Goal: Communication & Community: Answer question/provide support

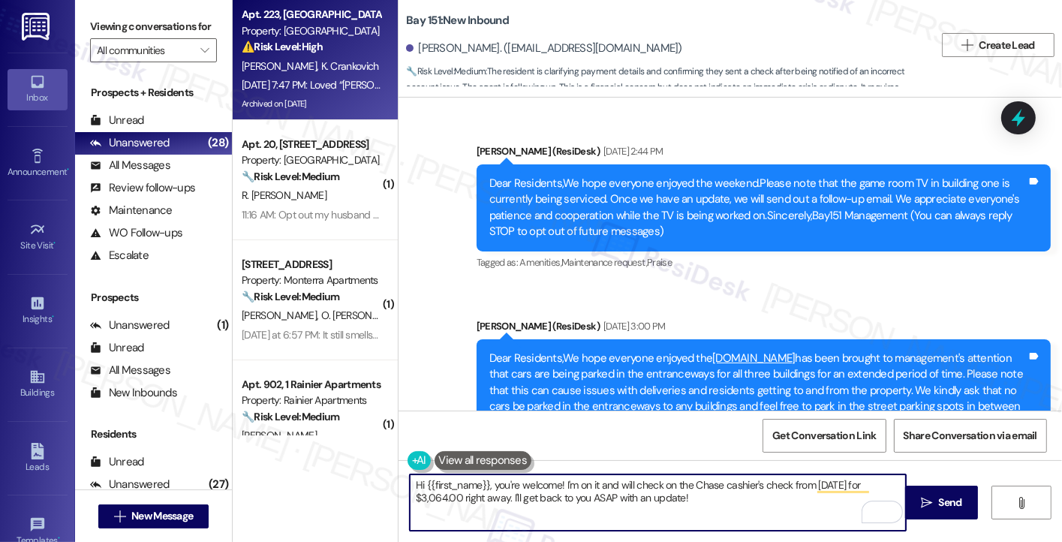
scroll to position [39241, 0]
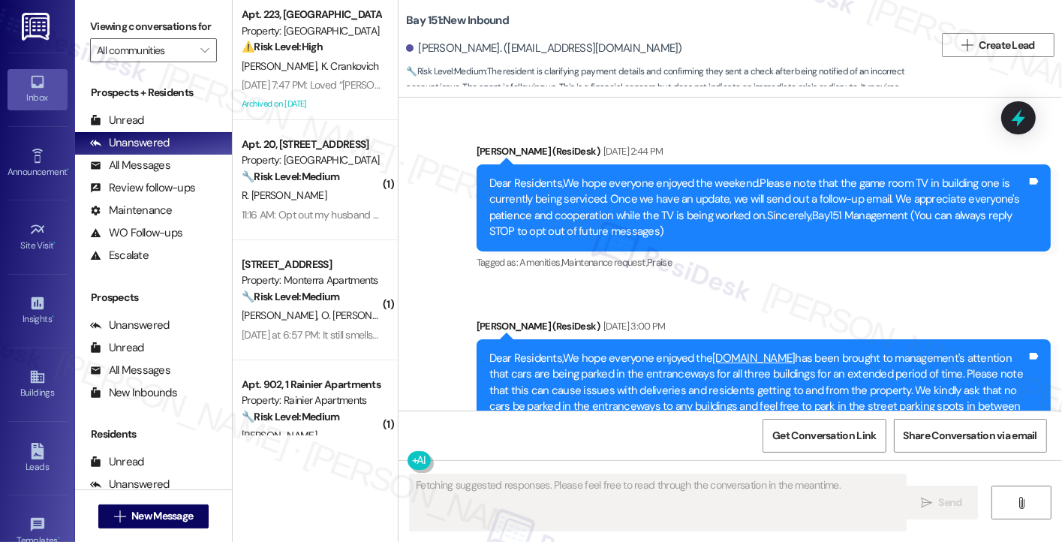
type textarea "Fetching suggested responses. Please feel free to read through the conversation…"
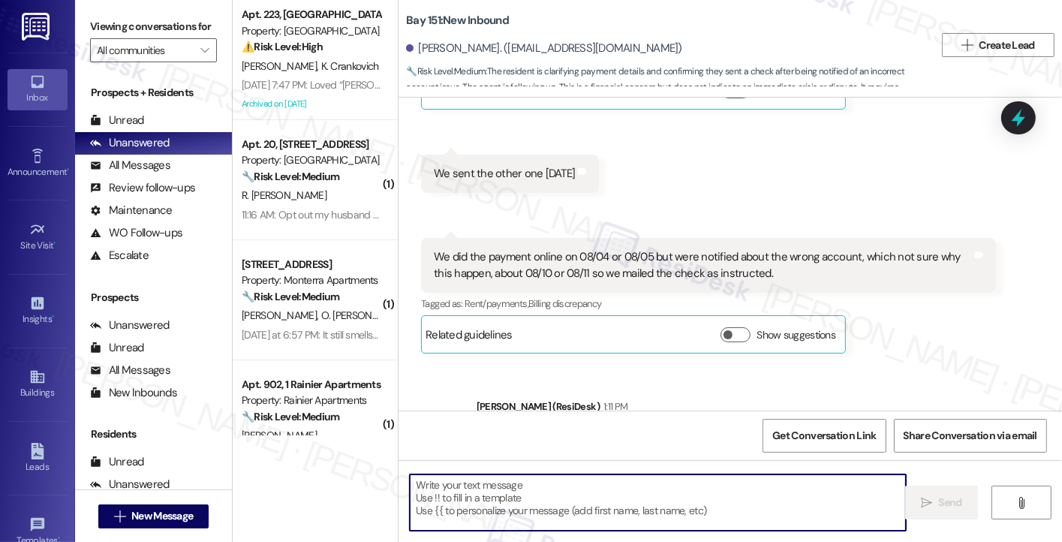
click at [507, 498] on textarea at bounding box center [658, 502] width 496 height 56
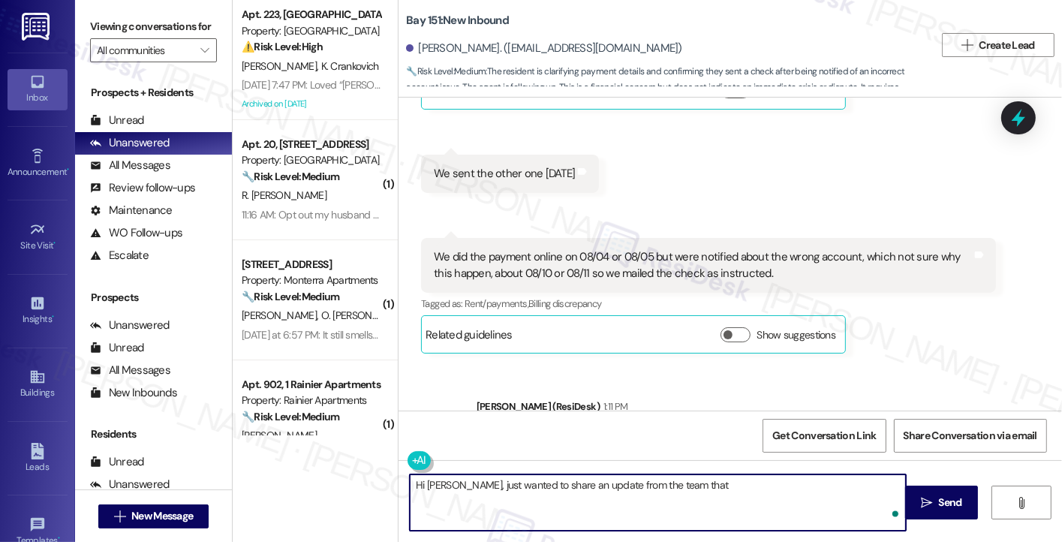
paste textarea "as of today we have not received the other check as the team tries to deposit t…"
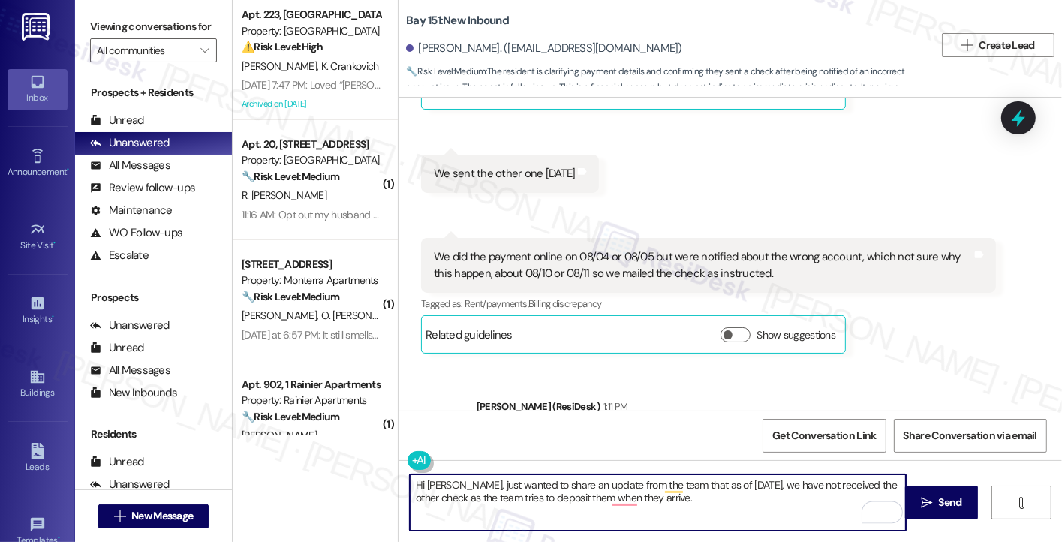
click at [646, 484] on textarea "Hi Pamela, just wanted to share an update from the team that as of today, we ha…" at bounding box center [658, 502] width 496 height 56
click at [588, 489] on textarea "Hi Pamela, just wanted to share an update that as of today, we have not receive…" at bounding box center [658, 502] width 496 height 56
click at [588, 496] on textarea "Hi Pamela, just wanted to share an update that as of today, we have not receive…" at bounding box center [658, 502] width 496 height 56
click at [607, 502] on textarea "Hi Pamela, just wanted to share an update that as of today, we have not receive…" at bounding box center [658, 502] width 496 height 56
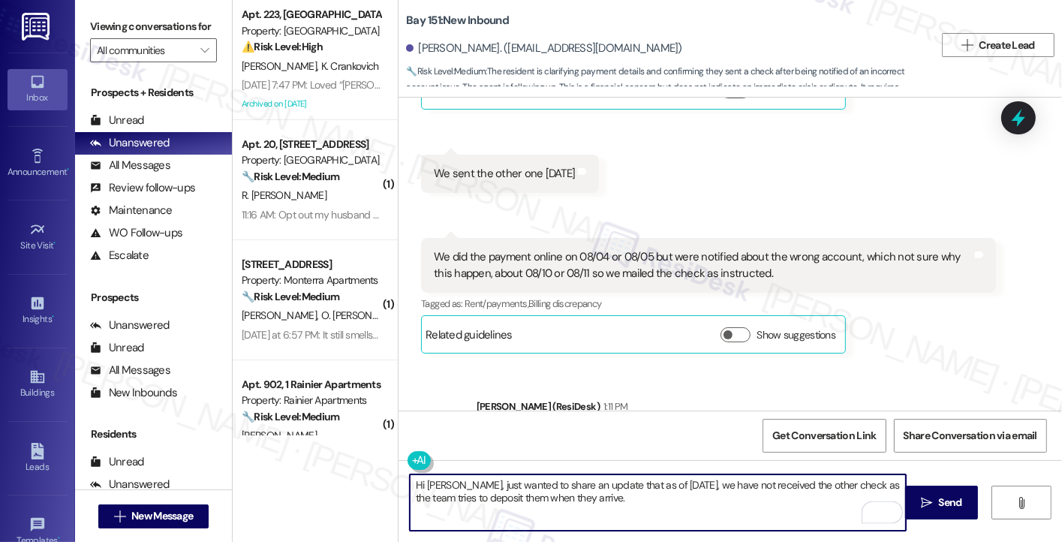
click at [651, 510] on textarea "Hi Pamela, just wanted to share an update that as of today, we have not receive…" at bounding box center [658, 502] width 496 height 56
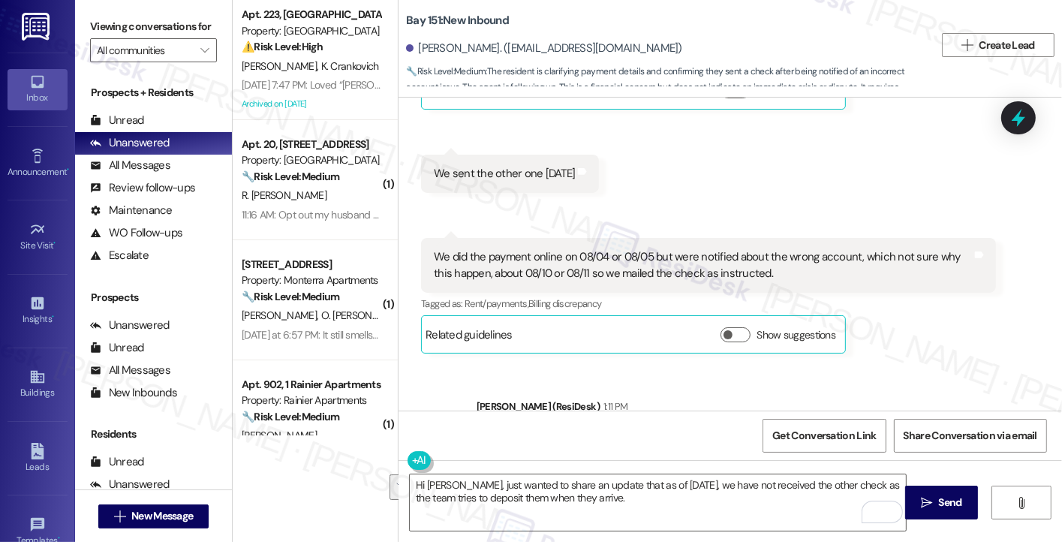
click at [164, 11] on div "Viewing conversations for All communities " at bounding box center [153, 38] width 157 height 77
click at [203, 35] on label "Viewing conversations for" at bounding box center [153, 26] width 127 height 23
click at [645, 498] on textarea "Hi Pamela, just wanted to share an update that as of today, we have not receive…" at bounding box center [658, 502] width 496 height 56
click at [193, 9] on div "Viewing conversations for All communities " at bounding box center [153, 38] width 157 height 77
click at [591, 494] on textarea "Hi Pamela, just wanted to share an update that as of today, we have not receive…" at bounding box center [658, 502] width 496 height 56
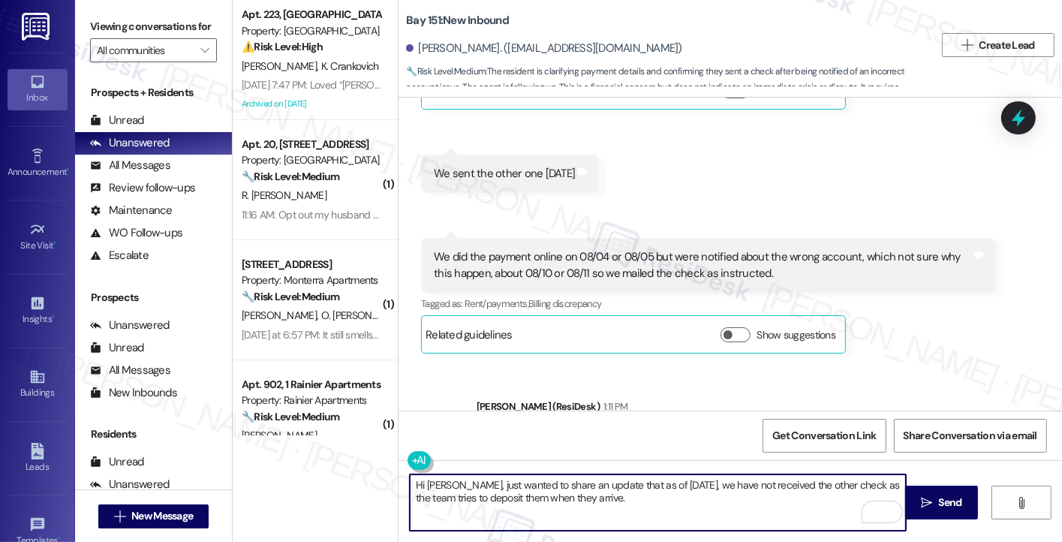
click at [591, 494] on textarea "Hi Pamela, just wanted to share an update that as of today, we have not receive…" at bounding box center [658, 502] width 496 height 56
paste textarea "I just wanted to share an update that, as of today, the team has not yet receiv…"
click at [503, 484] on textarea "Hi Pamela, just wanted to share an update that as of today, we have not receive…" at bounding box center [658, 502] width 496 height 56
drag, startPoint x: 599, startPoint y: 499, endPoint x: 454, endPoint y: 484, distance: 145.7
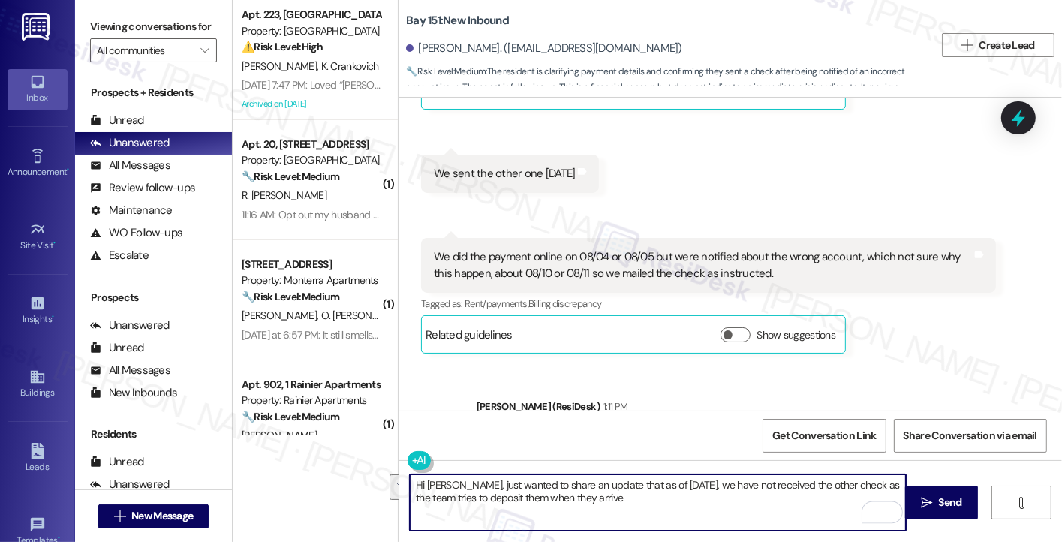
click at [454, 484] on textarea "Hi Pamela, just wanted to share an update that as of today, we have not receive…" at bounding box center [658, 502] width 496 height 56
paste textarea "I just wanted to share an update that, as of today, the team has not yet receiv…"
click at [739, 489] on textarea "Hi Pamela, I just wanted to share an update that, as of today, the team has not…" at bounding box center [658, 502] width 496 height 56
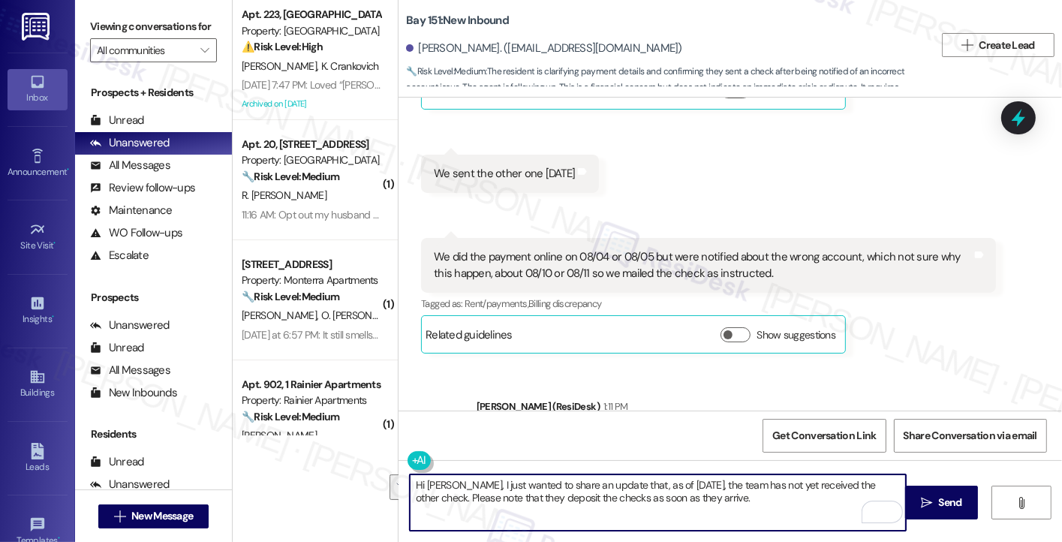
click at [680, 497] on textarea "Hi Pamela, I just wanted to share an update that, as of today, the team has not…" at bounding box center [658, 502] width 496 height 56
click at [695, 497] on textarea "Hi Pamela, I just wanted to share an update that, as of today, the team has not…" at bounding box center [658, 502] width 496 height 56
drag, startPoint x: 697, startPoint y: 497, endPoint x: 412, endPoint y: 498, distance: 284.5
click at [412, 498] on textarea "Hi Pamela, I just wanted to share an update that, as of today, the team has not…" at bounding box center [658, 502] width 496 height 56
type textarea "Hi Pamela, just wanted to share an update that as of today, we have not receive…"
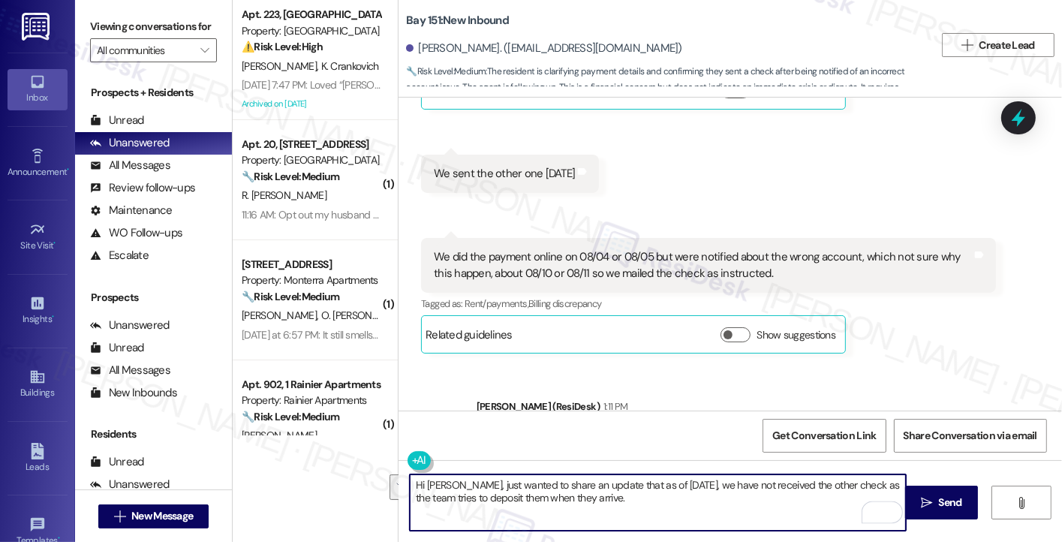
click at [661, 498] on textarea "Hi Pamela, just wanted to share an update that as of today, we have not receive…" at bounding box center [658, 502] width 496 height 56
click at [695, 504] on textarea "Hi Pamela, just wanted to share an update that as of today, we have not receive…" at bounding box center [658, 502] width 496 height 56
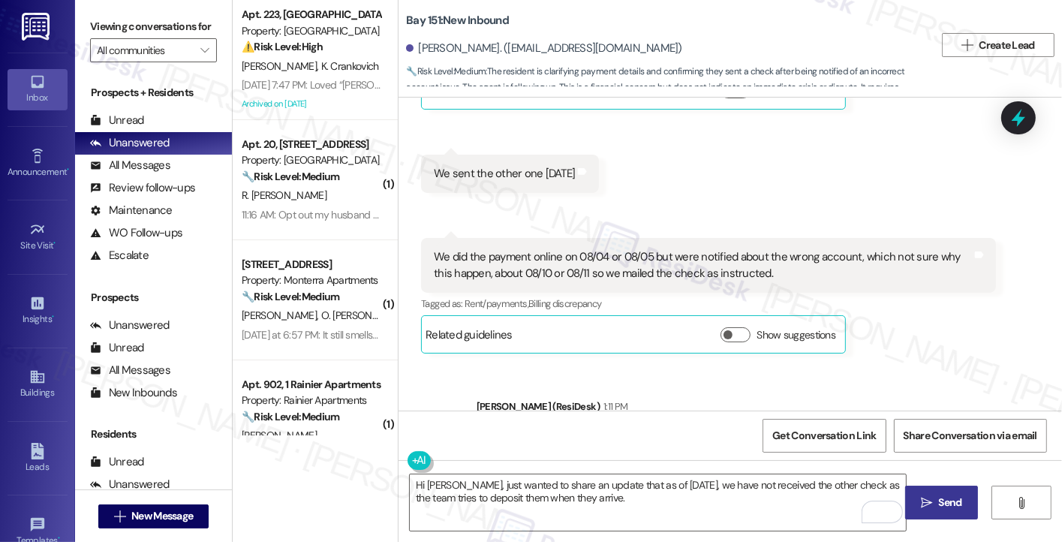
click at [946, 506] on span "Send" at bounding box center [950, 503] width 23 height 16
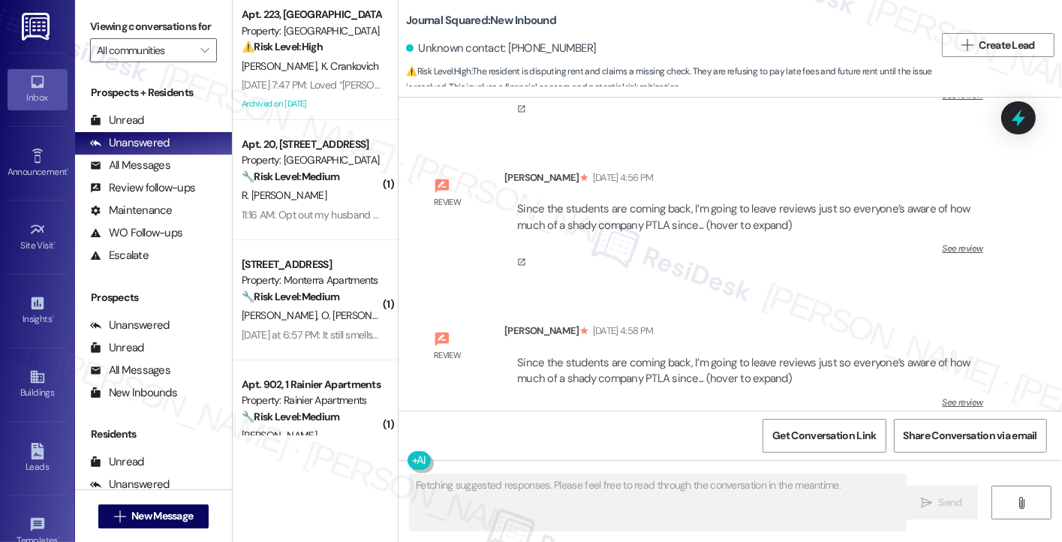
scroll to position [110552, 0]
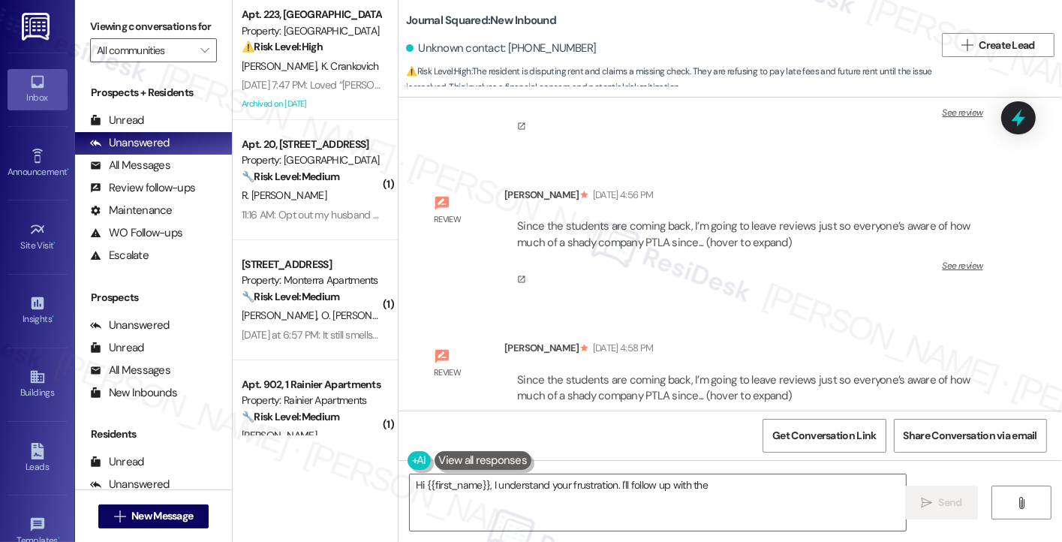
drag, startPoint x: 559, startPoint y: 324, endPoint x: 758, endPoint y: 332, distance: 199.1
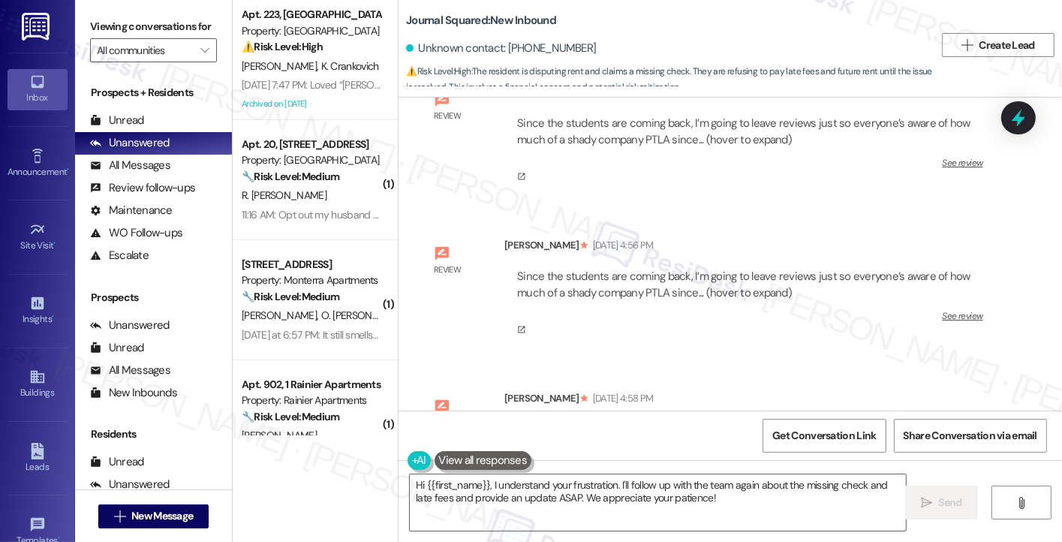
scroll to position [110477, 0]
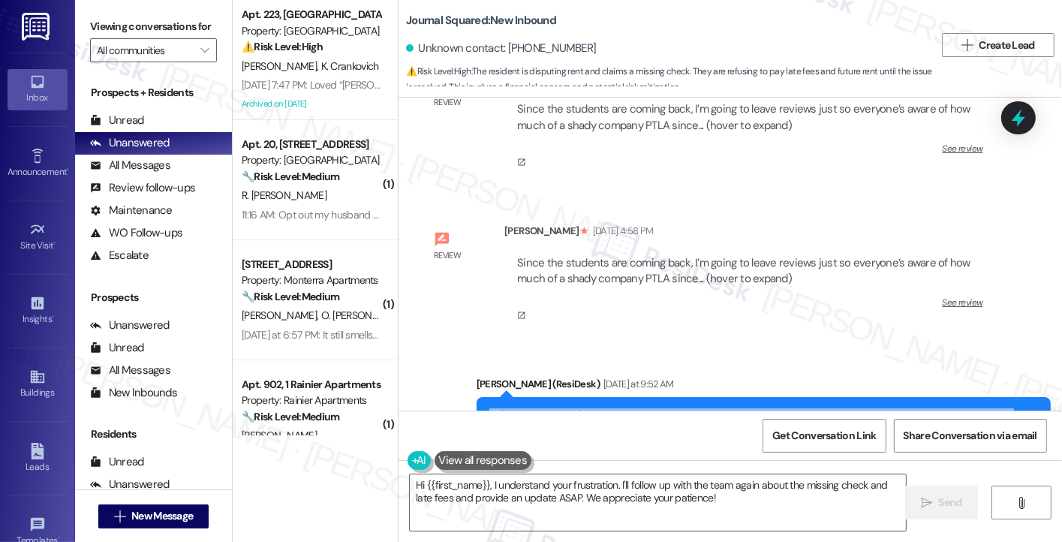
scroll to position [110852, 0]
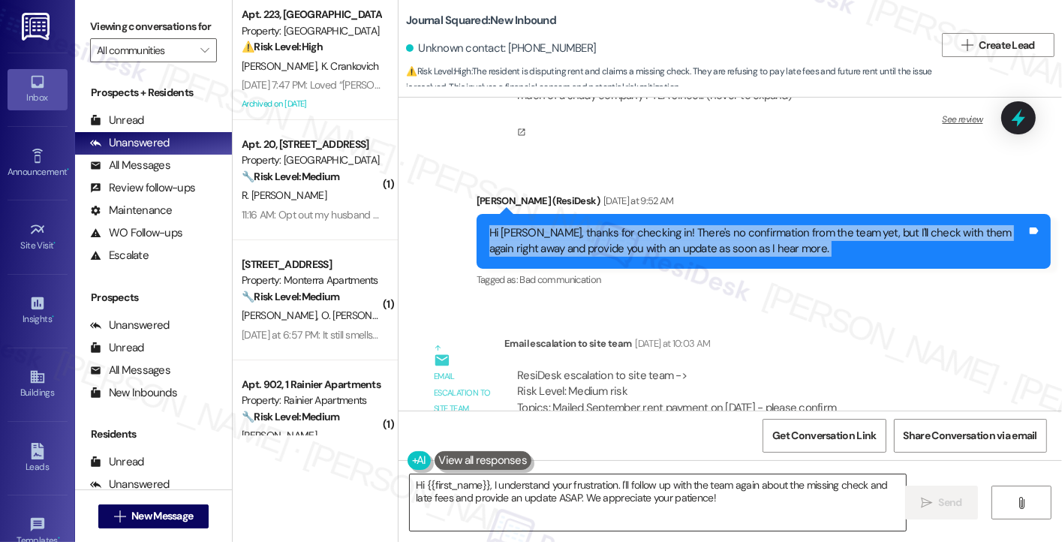
click at [561, 495] on textarea "Hi {{first_name}}, I understand your frustration. I'll follow up with the team …" at bounding box center [658, 502] width 496 height 56
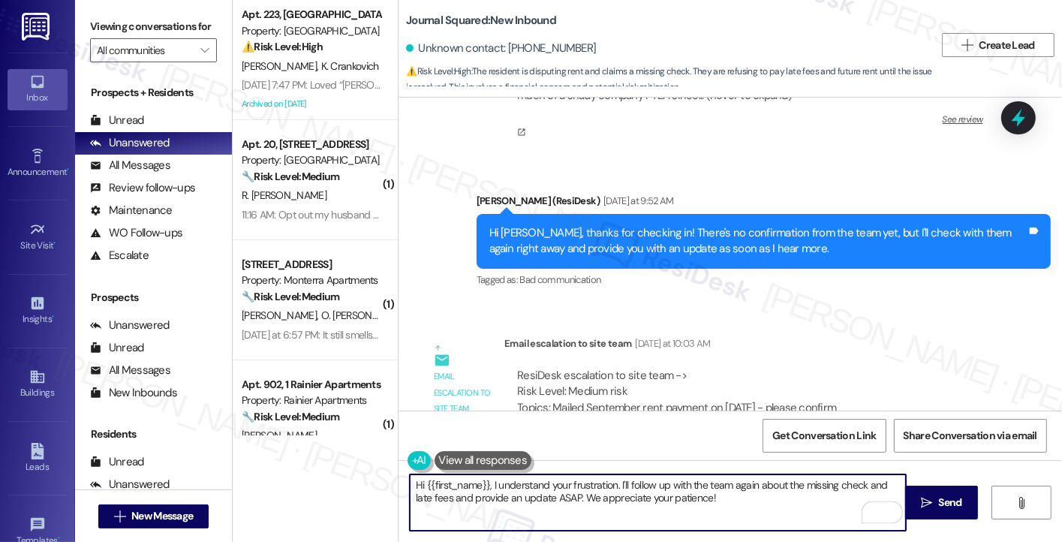
drag, startPoint x: 724, startPoint y: 507, endPoint x: 487, endPoint y: 483, distance: 237.7
click at [487, 483] on textarea "Hi {{first_name}}, I understand your frustration. I'll follow up with the team …" at bounding box center [658, 502] width 496 height 56
click at [503, 479] on textarea "Hi {{first_name}}, I understand your frustration. I'll follow up with the team …" at bounding box center [658, 502] width 496 height 56
drag, startPoint x: 703, startPoint y: 509, endPoint x: 420, endPoint y: 481, distance: 283.6
click at [420, 481] on textarea "Hi {{first_name}}, I understand your frustration. I'll follow up with the team …" at bounding box center [658, 502] width 496 height 56
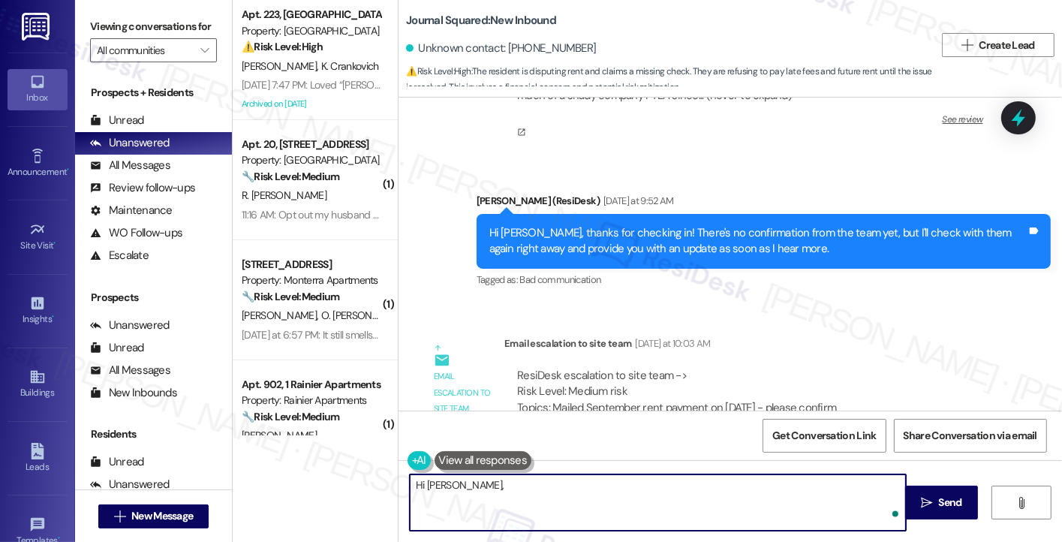
paste textarea "Apologies for any confusion. We have not received the resident's September paym…"
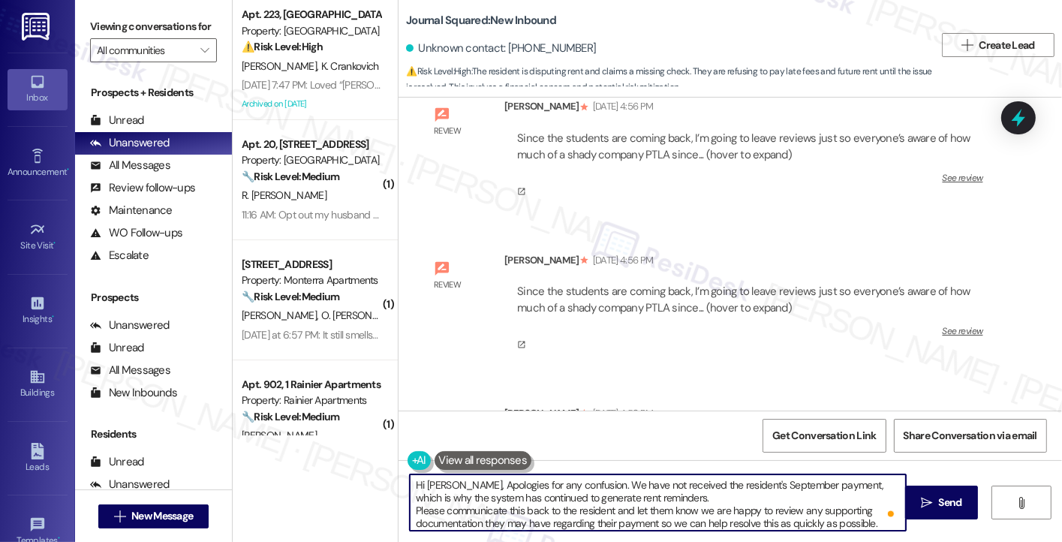
scroll to position [110477, 0]
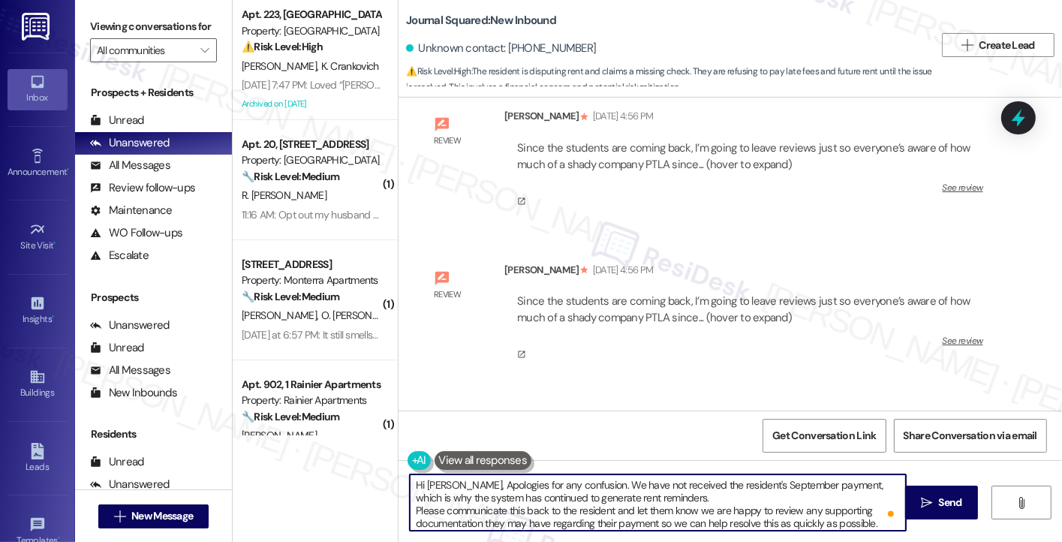
type textarea "Hi [PERSON_NAME], Apologies for any confusion. We have not received the residen…"
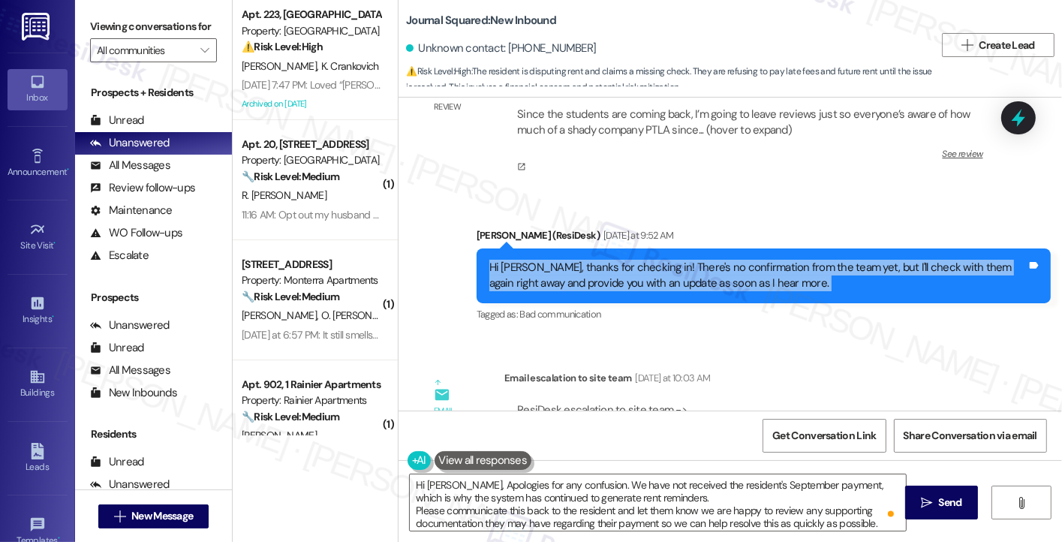
scroll to position [110852, 0]
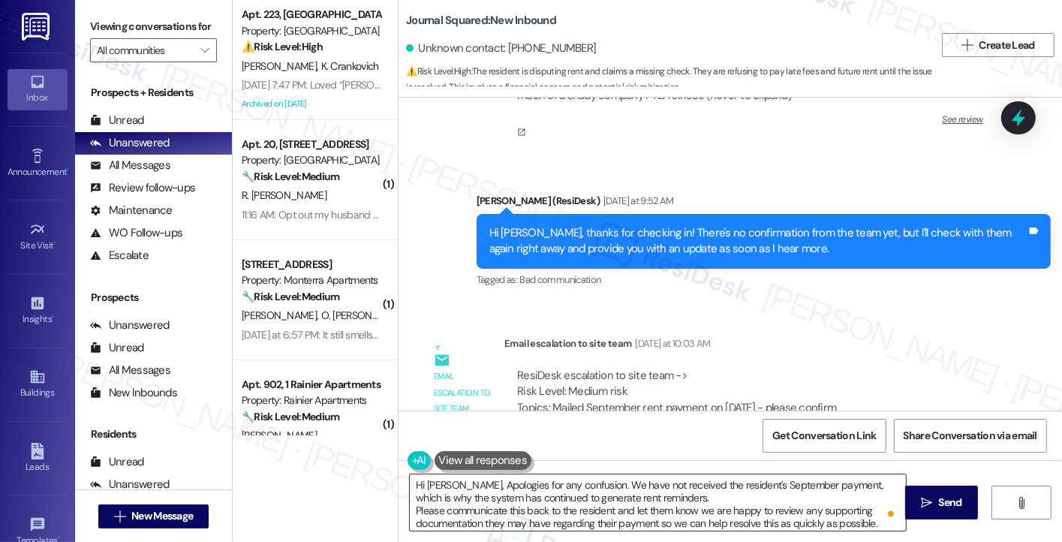
click at [519, 504] on textarea "Hi Kelly, Apologies for any confusion. We have not received the resident's Sept…" at bounding box center [658, 502] width 496 height 56
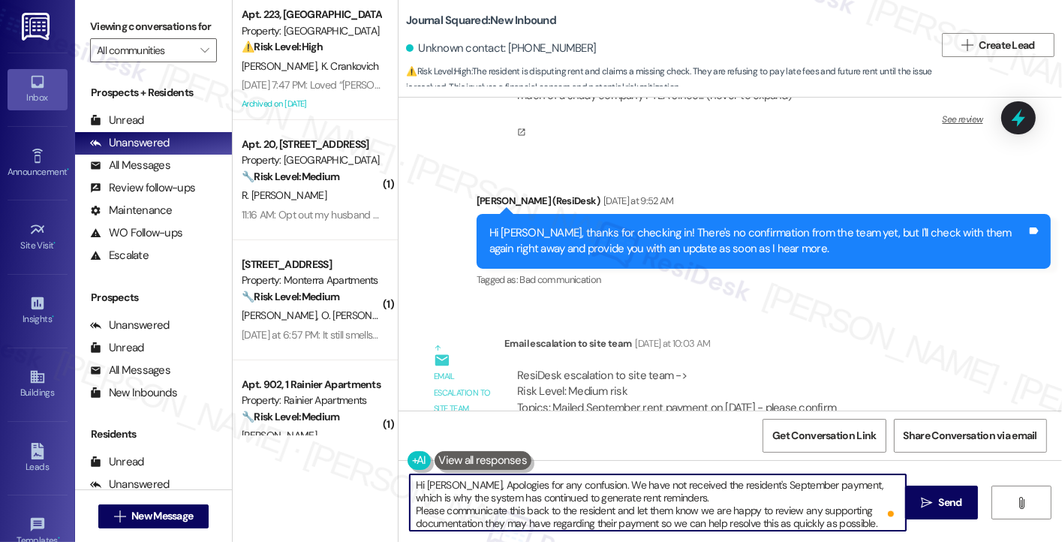
click at [519, 504] on textarea "Hi Kelly, Apologies for any confusion. We have not received the resident's Sept…" at bounding box center [658, 502] width 496 height 56
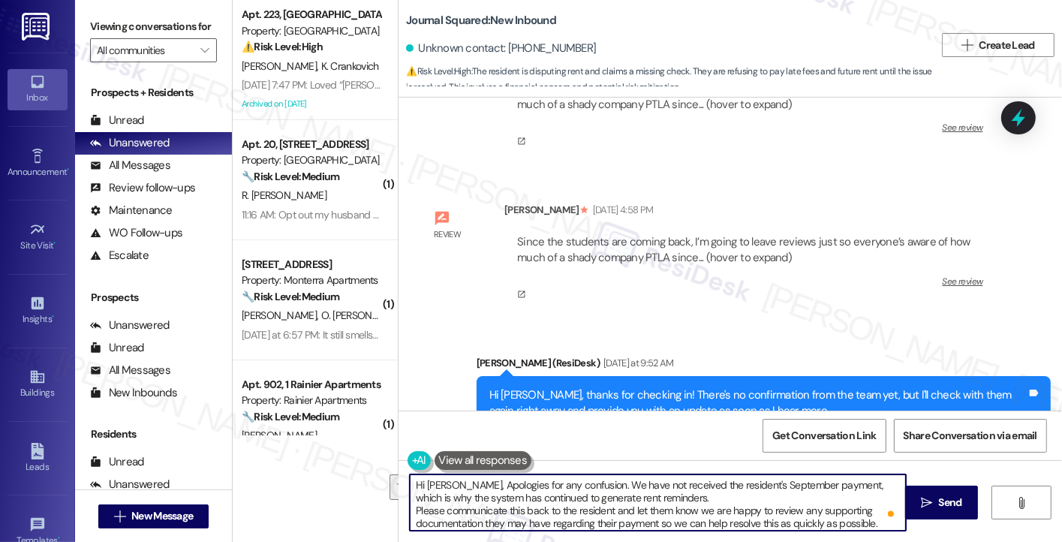
scroll to position [110777, 0]
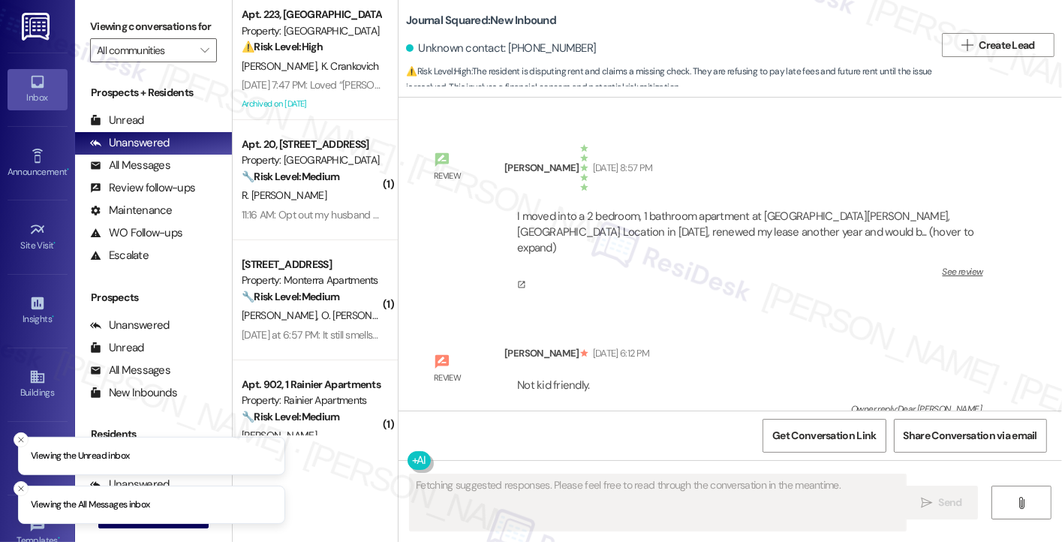
scroll to position [110852, 0]
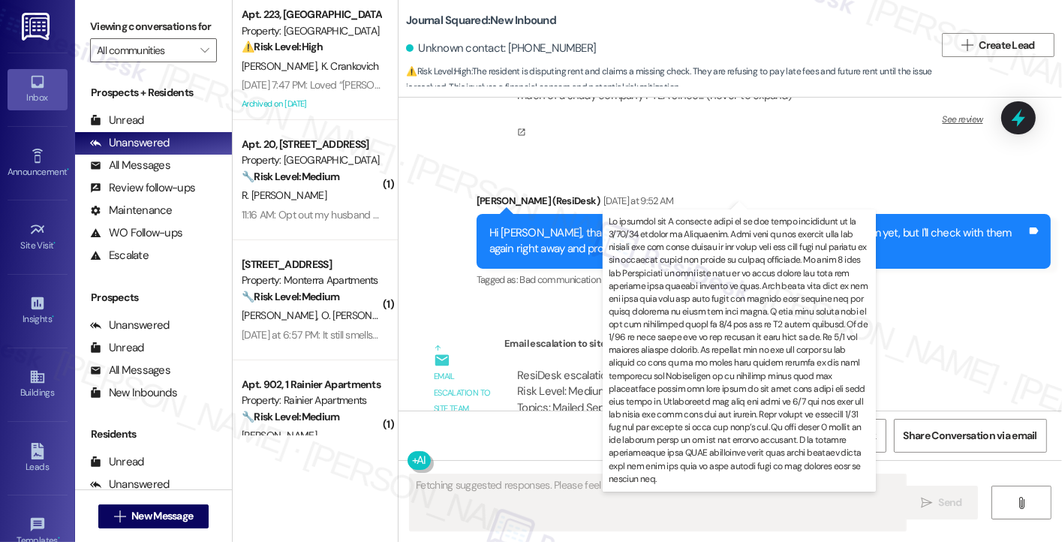
drag, startPoint x: 614, startPoint y: 180, endPoint x: 652, endPoint y: 185, distance: 37.9
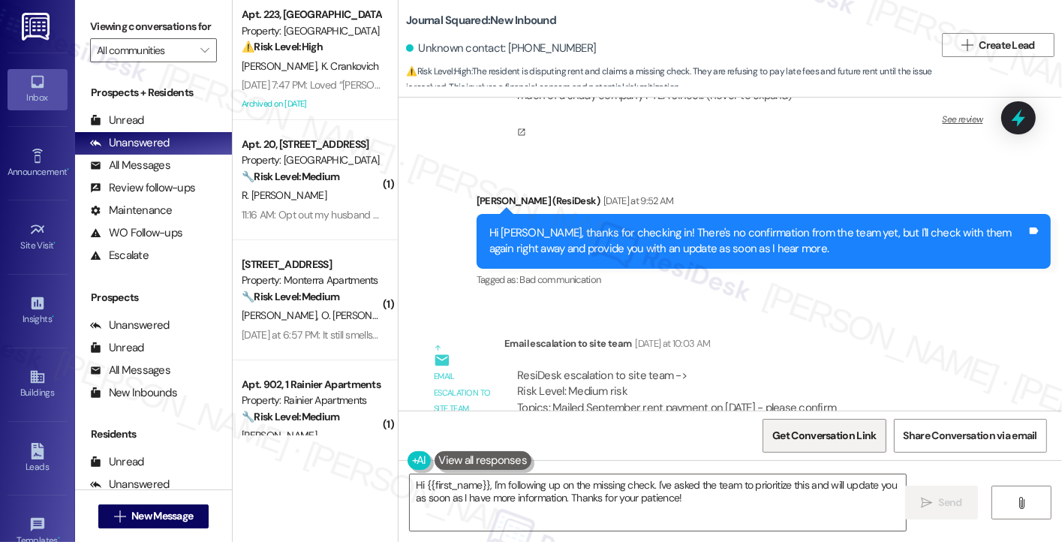
click at [768, 429] on button "Get Conversation Link" at bounding box center [824, 436] width 123 height 34
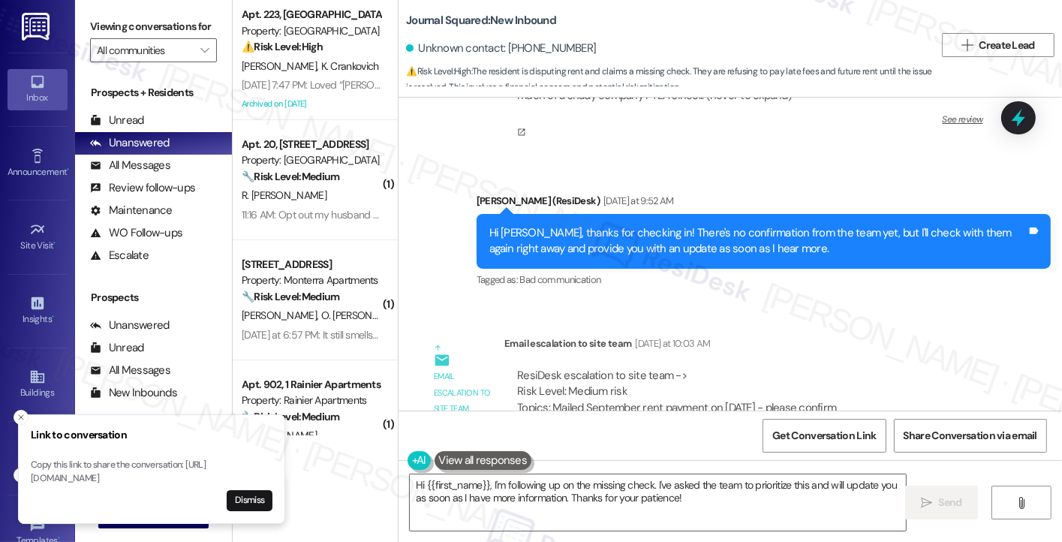
click at [658, 53] on div "Unknown contact: [PHONE_NUMBER]" at bounding box center [670, 49] width 528 height 30
click at [185, 16] on label "Viewing conversations for" at bounding box center [153, 26] width 127 height 23
click at [259, 504] on button "Dismiss" at bounding box center [250, 500] width 46 height 21
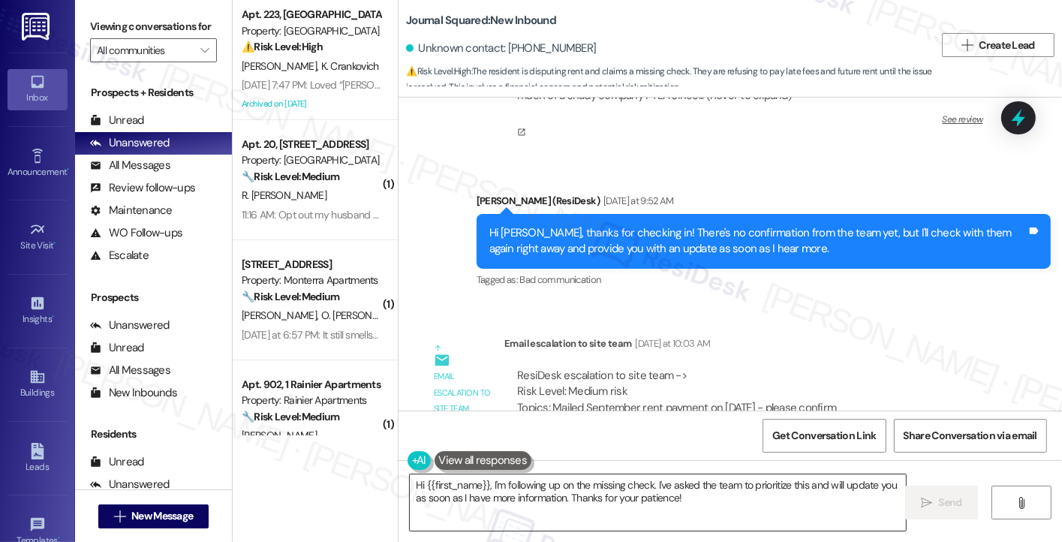
click at [501, 495] on textarea "Hi {{first_name}}, I'm following up on the missing check. I've asked the team t…" at bounding box center [658, 502] width 496 height 56
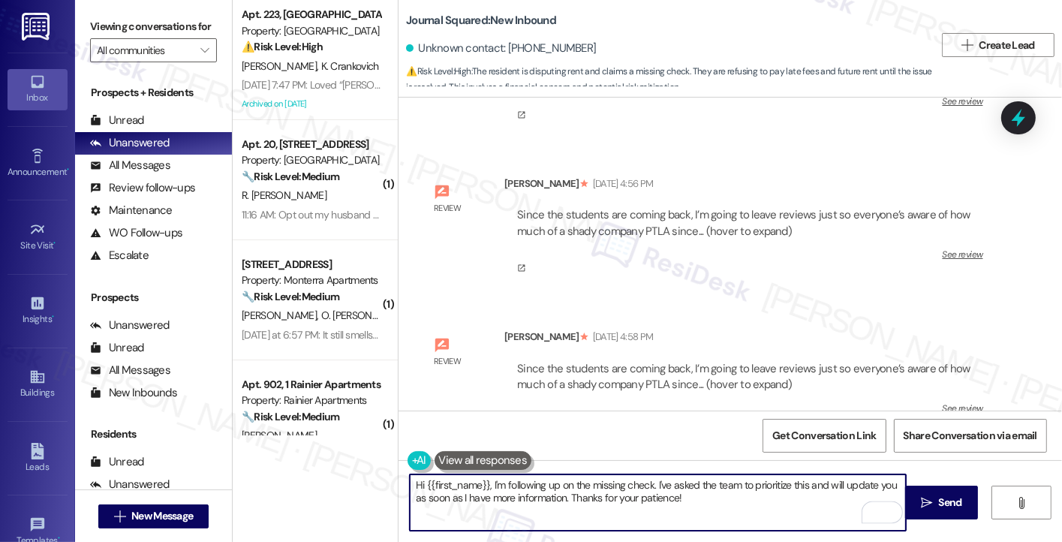
scroll to position [110552, 0]
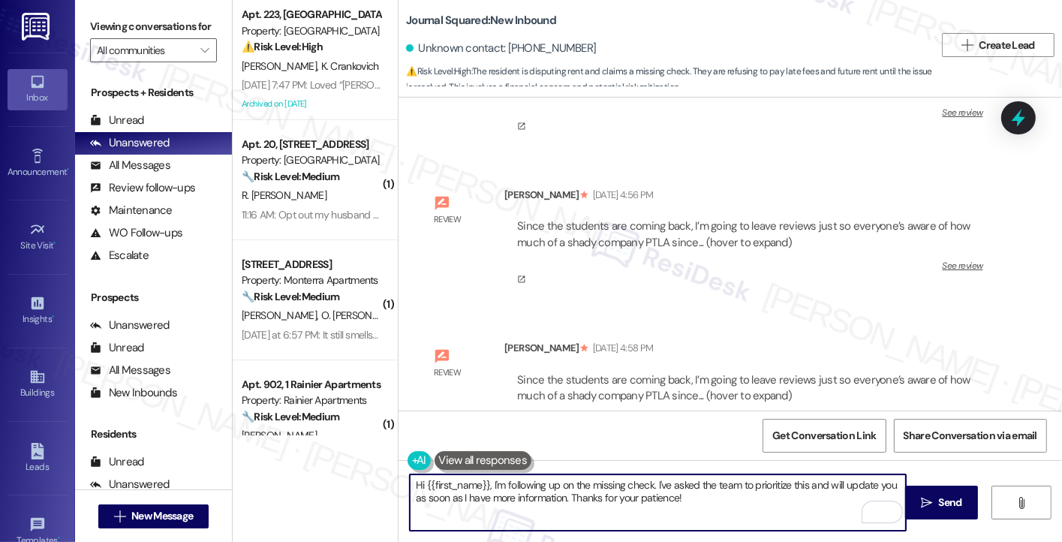
drag, startPoint x: 483, startPoint y: 480, endPoint x: 422, endPoint y: 486, distance: 61.8
click at [422, 486] on textarea "Hi {{first_name}}, I'm following up on the missing check. I've asked the team t…" at bounding box center [658, 502] width 496 height 56
drag, startPoint x: 615, startPoint y: 495, endPoint x: 443, endPoint y: 483, distance: 172.3
click at [443, 483] on textarea "Hi Kelly, I'm following up on the missing check. I've asked the team to priorit…" at bounding box center [658, 502] width 496 height 56
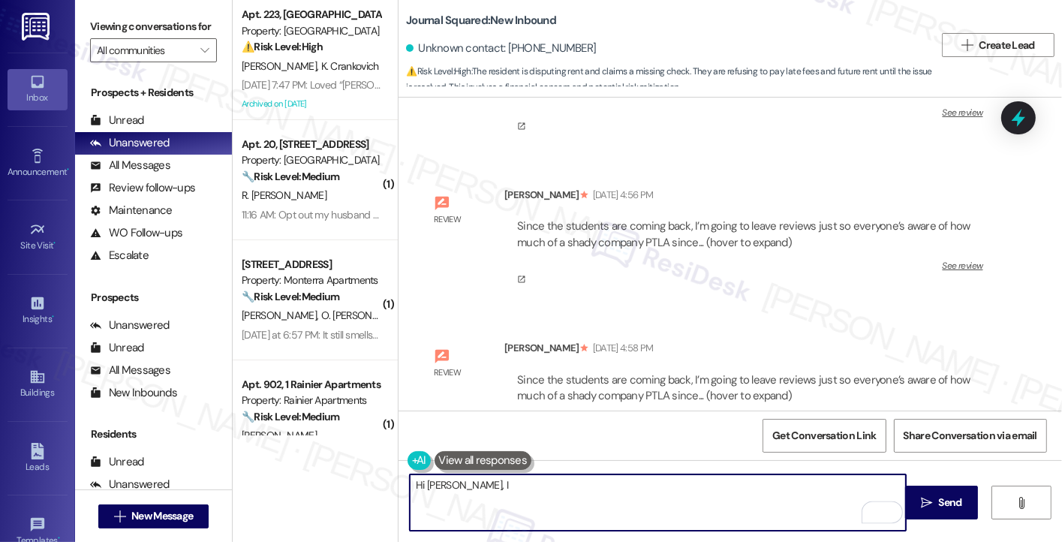
paste textarea "https://www.theresidesk.com/text/insights-conversations/1285927/share-conversat…"
type textarea "Hi Kelly, I"
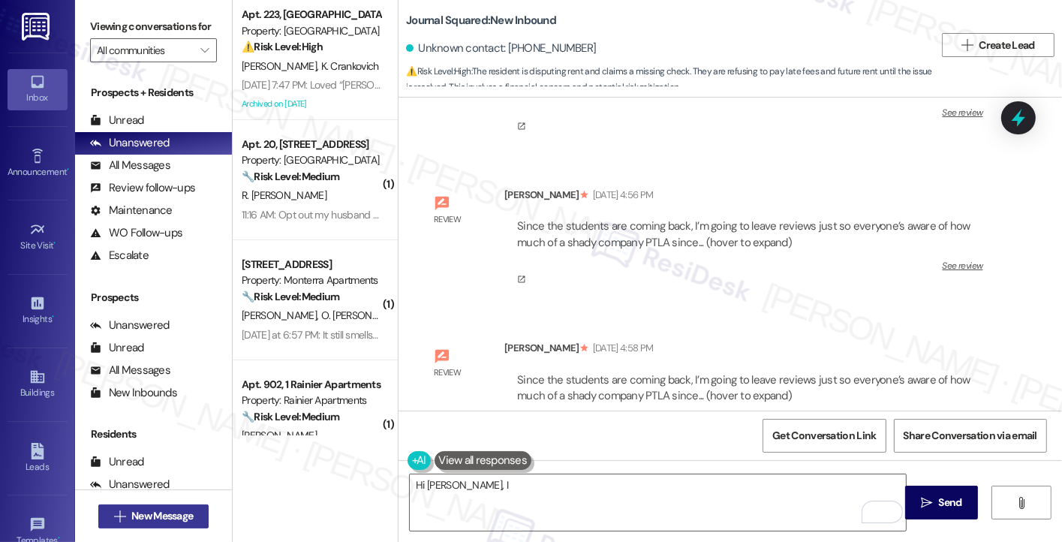
click at [152, 516] on span "New Message" at bounding box center [162, 516] width 62 height 16
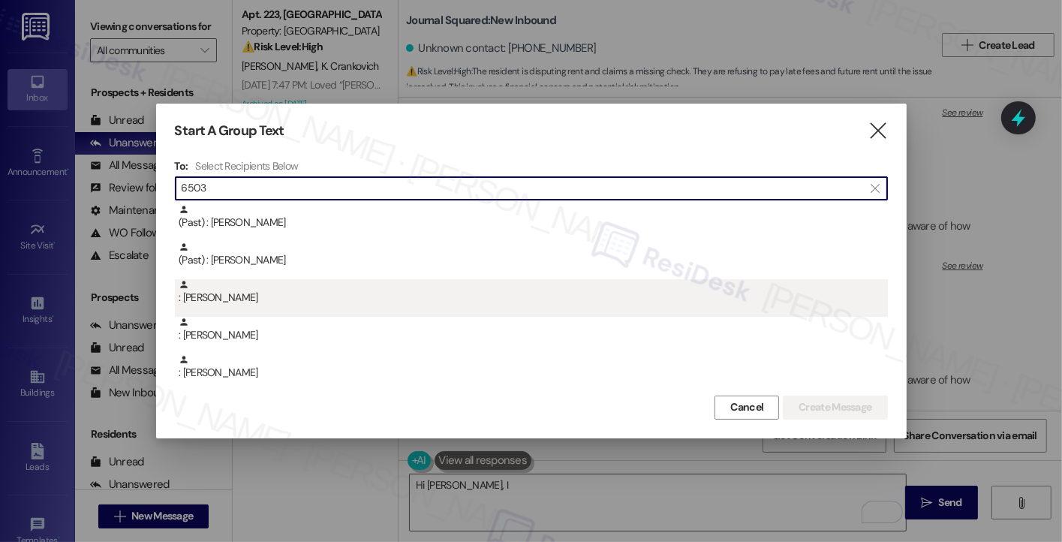
scroll to position [0, 0]
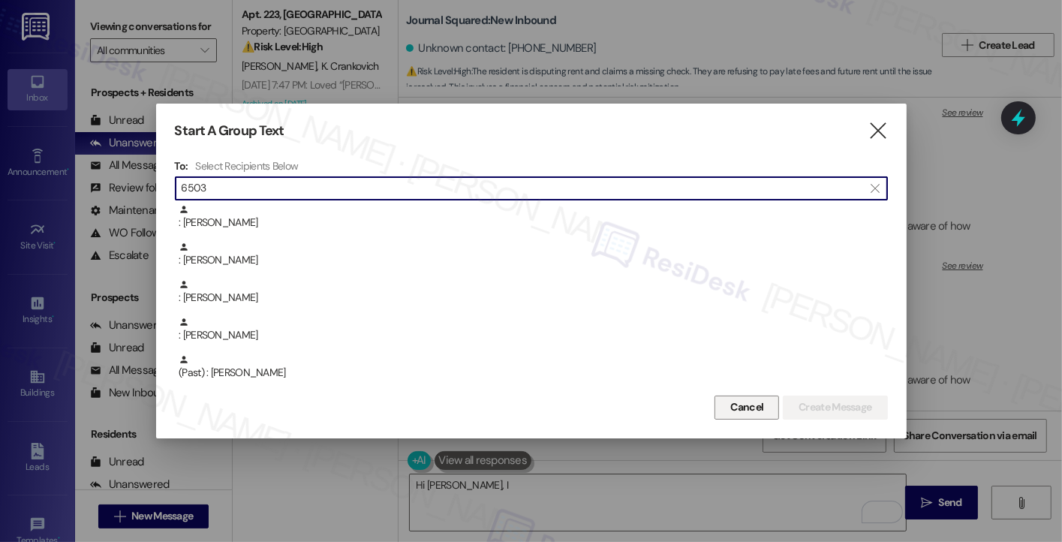
type input "6503"
click at [753, 408] on span "Cancel" at bounding box center [746, 407] width 33 height 16
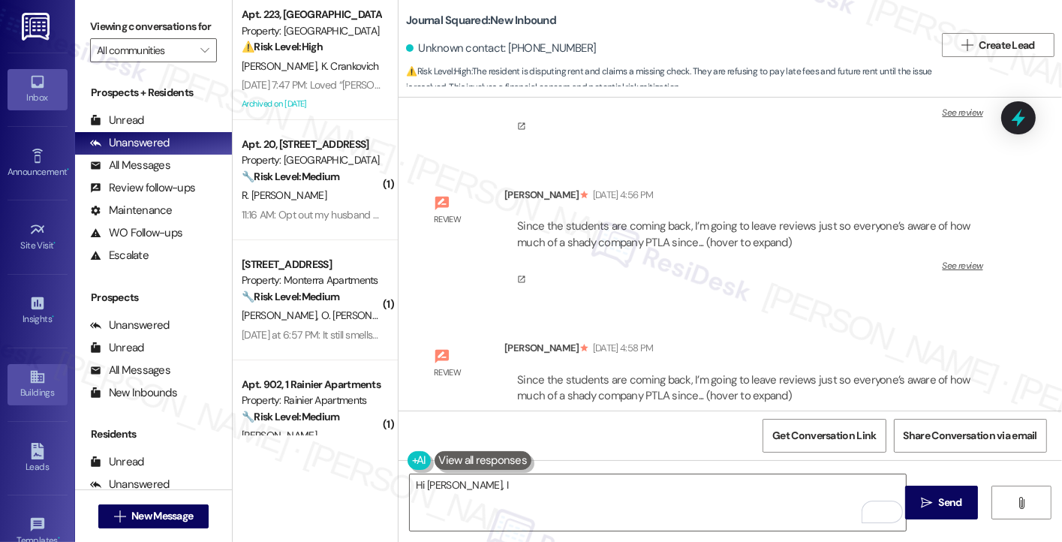
click at [31, 387] on div "Buildings" at bounding box center [37, 392] width 75 height 15
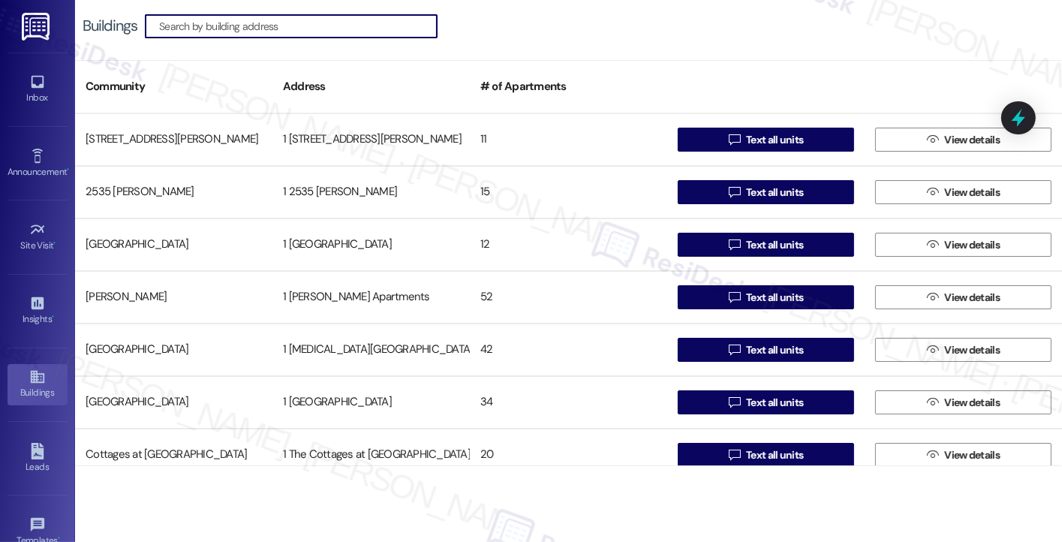
click at [264, 32] on input at bounding box center [298, 26] width 278 height 21
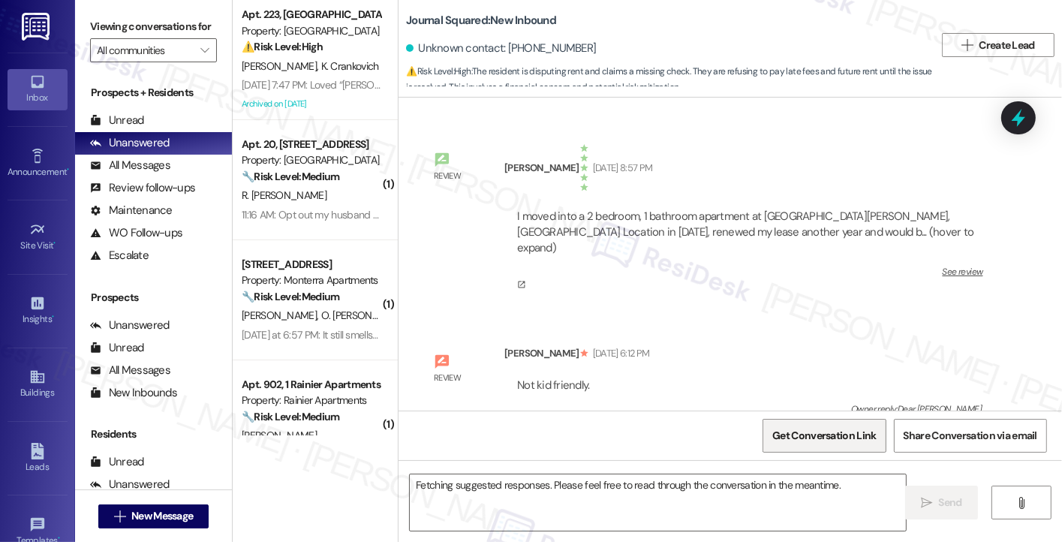
scroll to position [110852, 0]
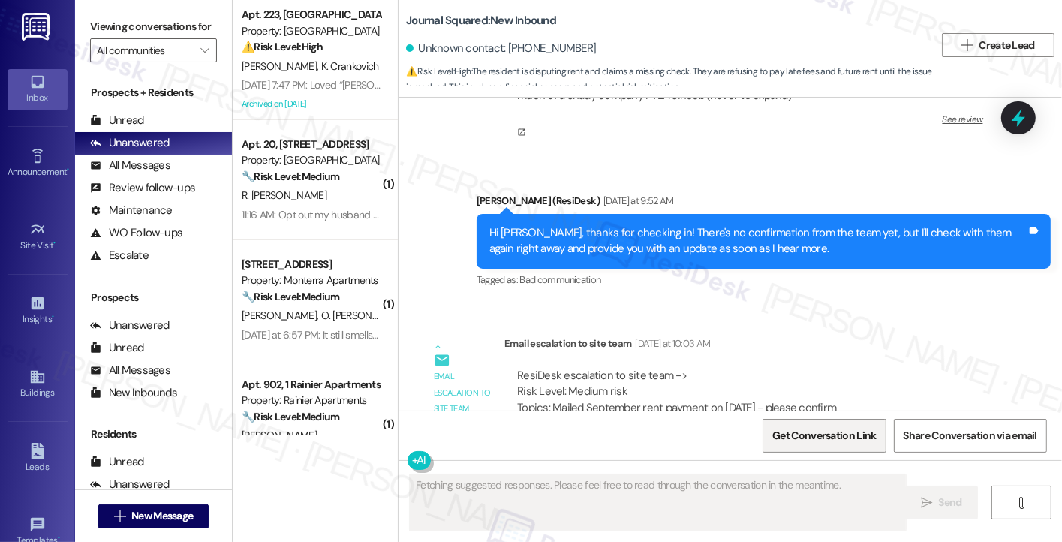
click at [819, 438] on span "Get Conversation Link" at bounding box center [824, 436] width 104 height 16
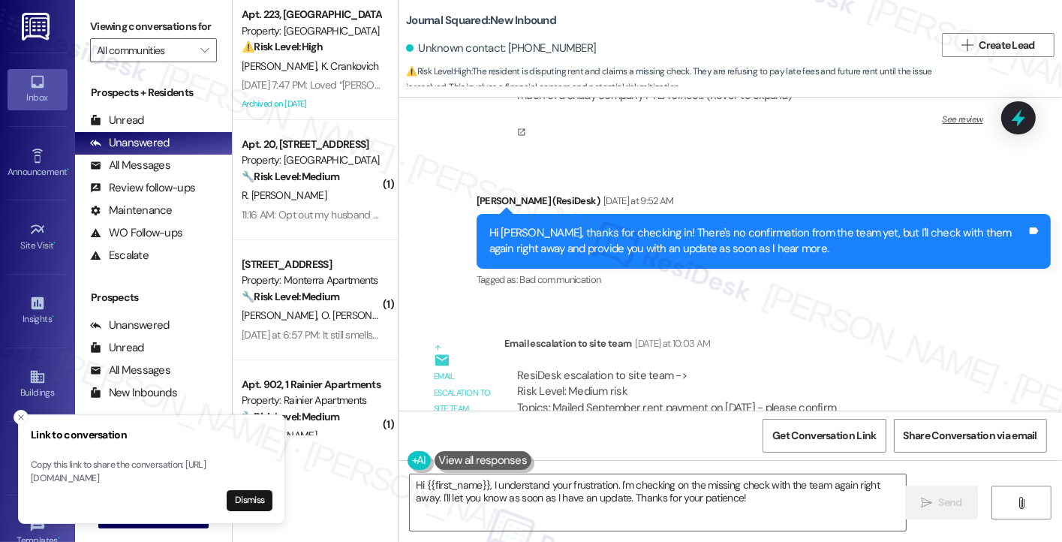
click at [146, 14] on div "Viewing conversations for All communities " at bounding box center [153, 38] width 157 height 77
click at [527, 488] on textarea "Hi {{first_name}}, I understand your frustration. I'm checking on the missing c…" at bounding box center [658, 502] width 496 height 56
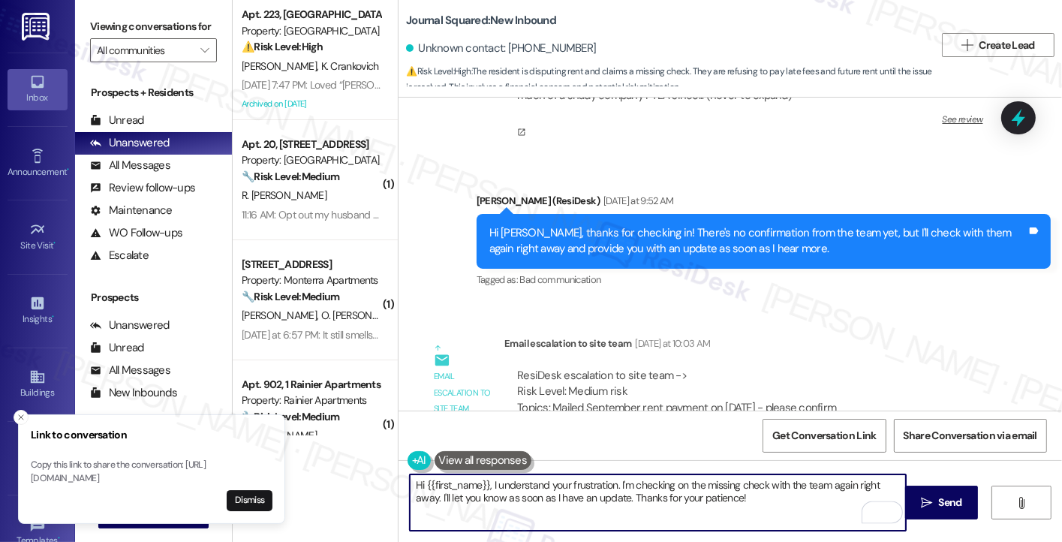
drag, startPoint x: 481, startPoint y: 483, endPoint x: 420, endPoint y: 483, distance: 61.6
click at [420, 483] on textarea "Hi {{first_name}}, I understand your frustration. I'm checking on the missing c…" at bounding box center [658, 502] width 496 height 56
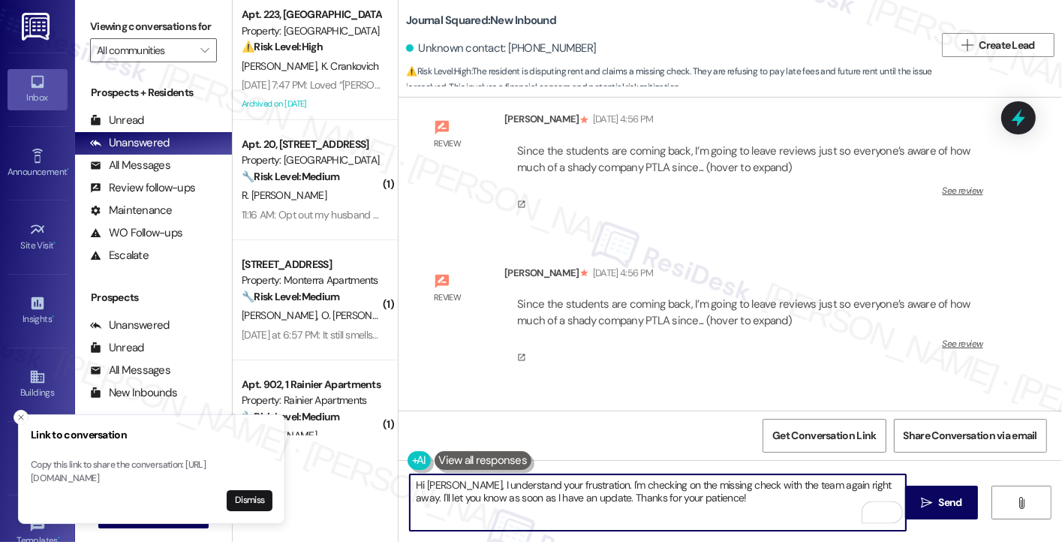
scroll to position [110552, 0]
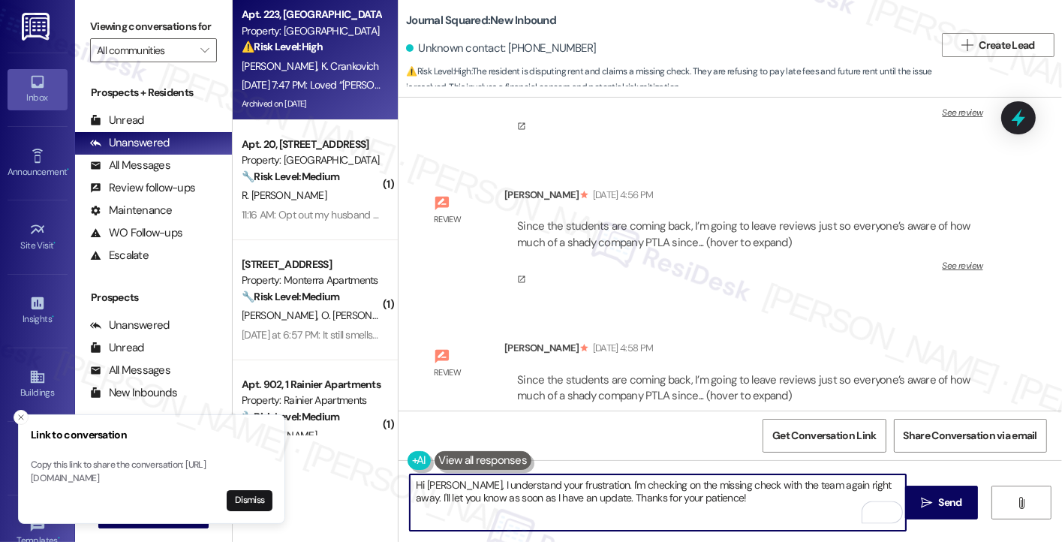
type textarea "Hi [PERSON_NAME], I understand your frustration. I'm checking on the missing ch…"
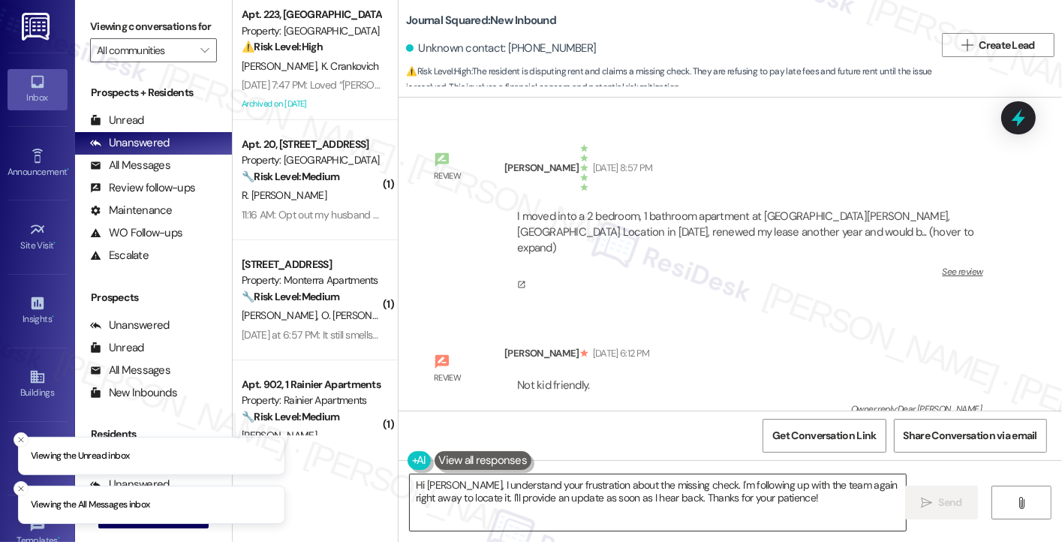
scroll to position [110852, 0]
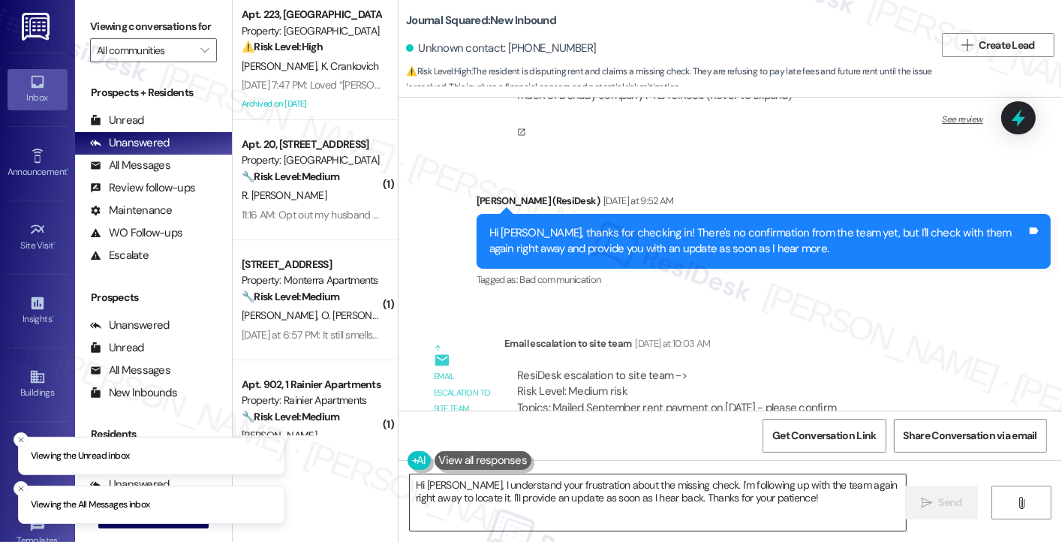
click at [561, 498] on textarea "Hi Kelly, I understand your frustration about the missing check. I'm following …" at bounding box center [658, 502] width 496 height 56
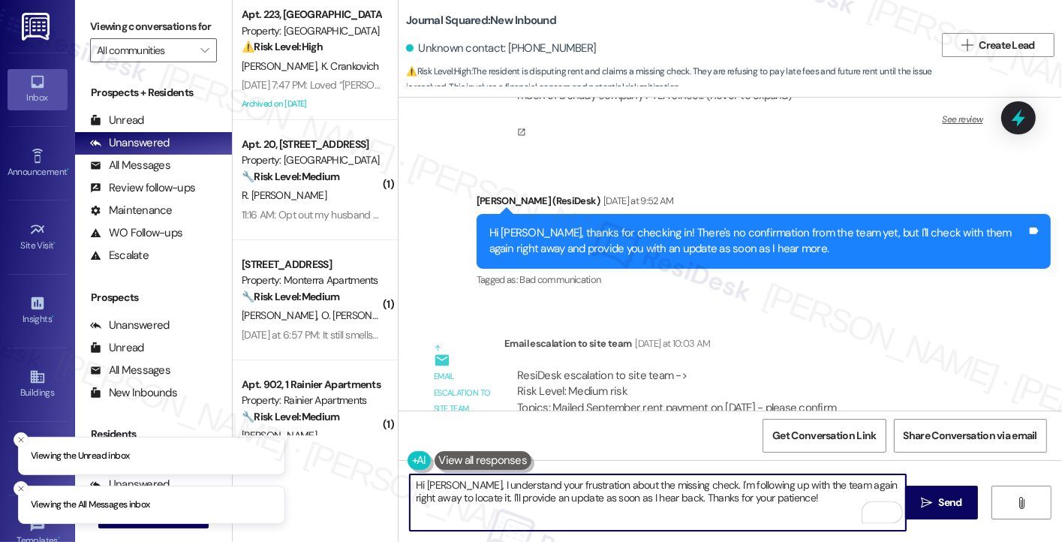
drag, startPoint x: 407, startPoint y: 483, endPoint x: 441, endPoint y: 481, distance: 34.6
click at [441, 481] on textarea "Hi Kelly, I understand your frustration about the missing check. I'm following …" at bounding box center [658, 502] width 496 height 56
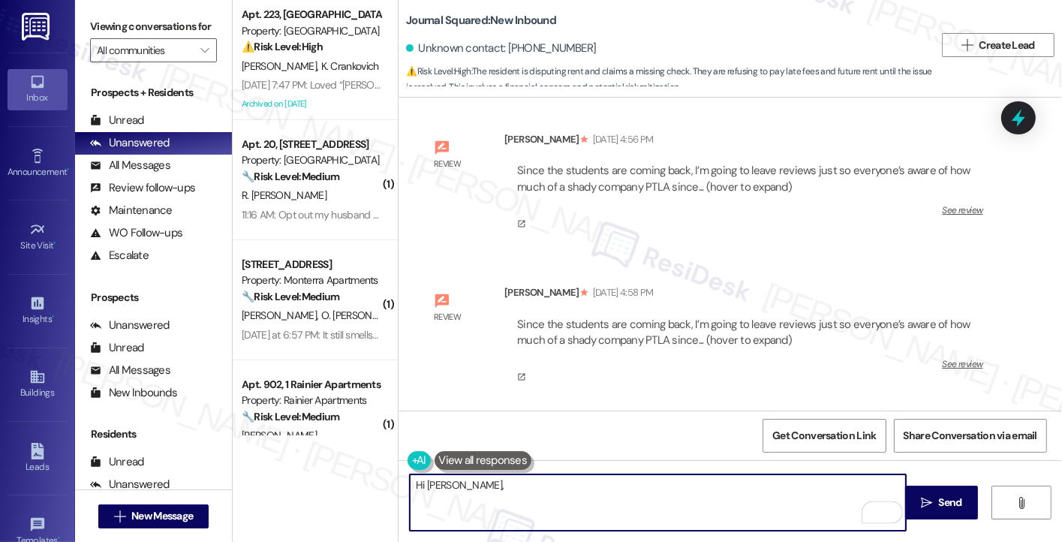
scroll to position [110402, 0]
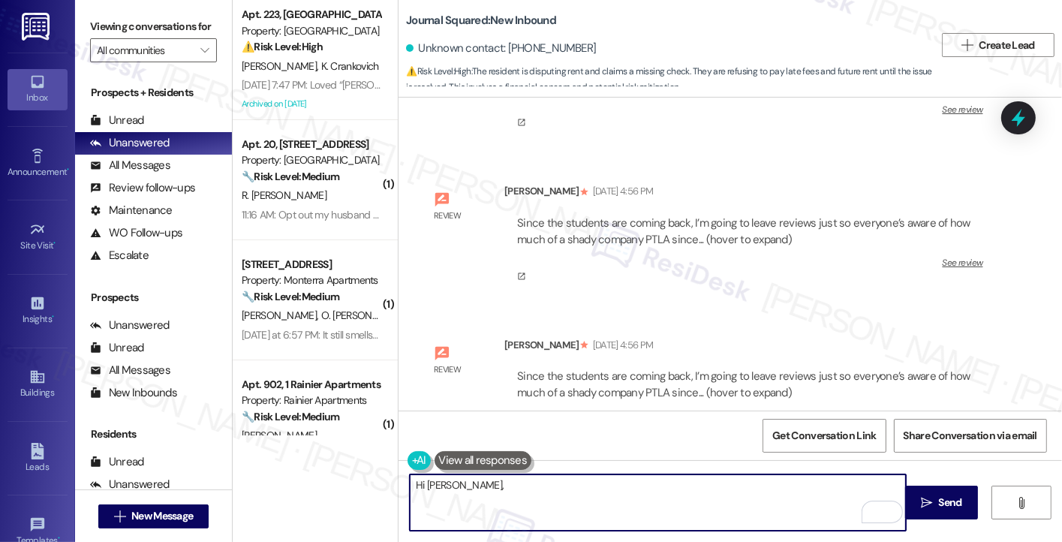
click at [489, 487] on textarea "Hi Kelly," at bounding box center [658, 502] width 496 height 56
paste textarea "Apologies for any confusion. We have not received the resident's September paym…"
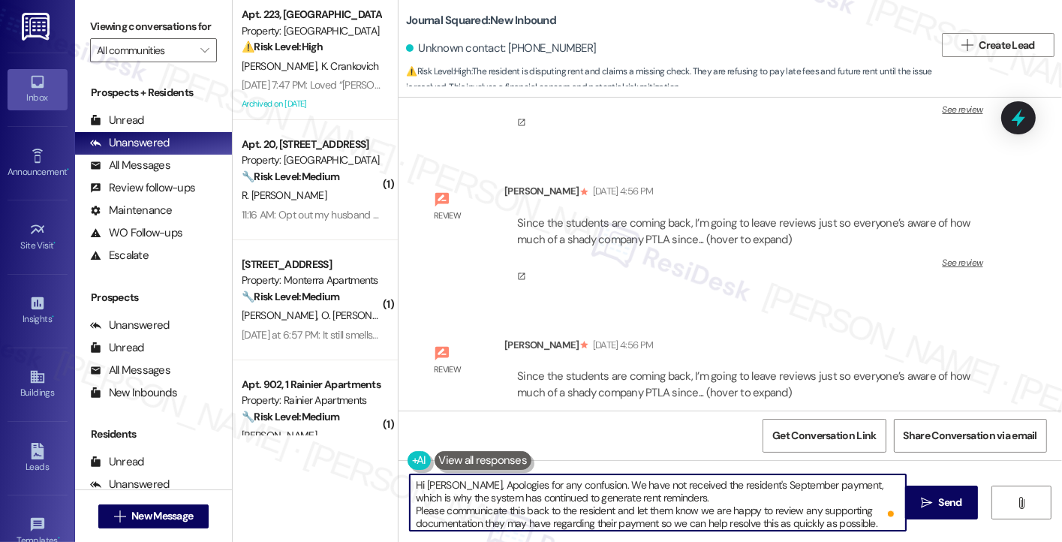
drag, startPoint x: 450, startPoint y: 482, endPoint x: 442, endPoint y: 483, distance: 7.5
click at [442, 483] on textarea "Hi Kelly, Apologies for any confusion. We have not received the resident's Sept…" at bounding box center [658, 502] width 496 height 56
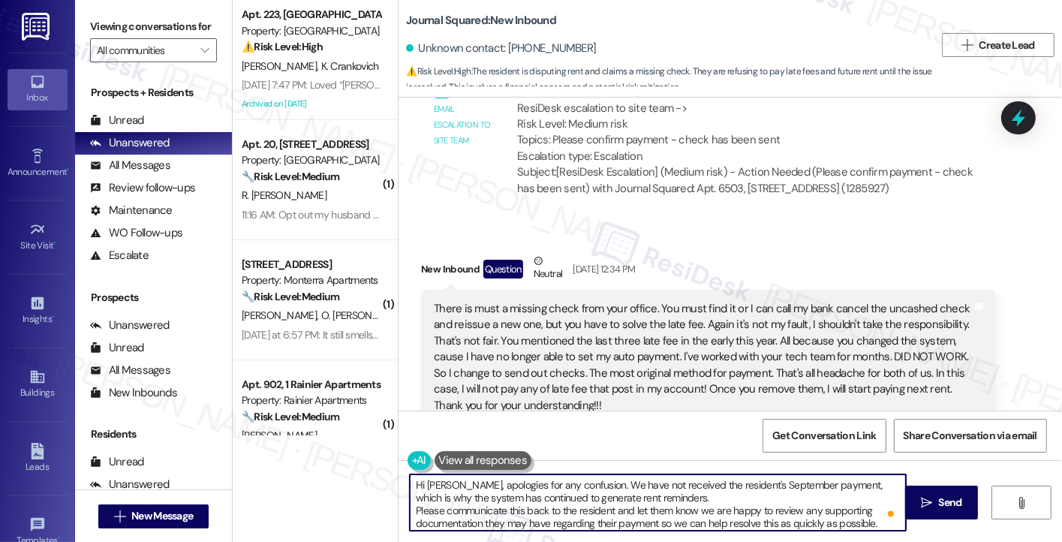
scroll to position [108375, 0]
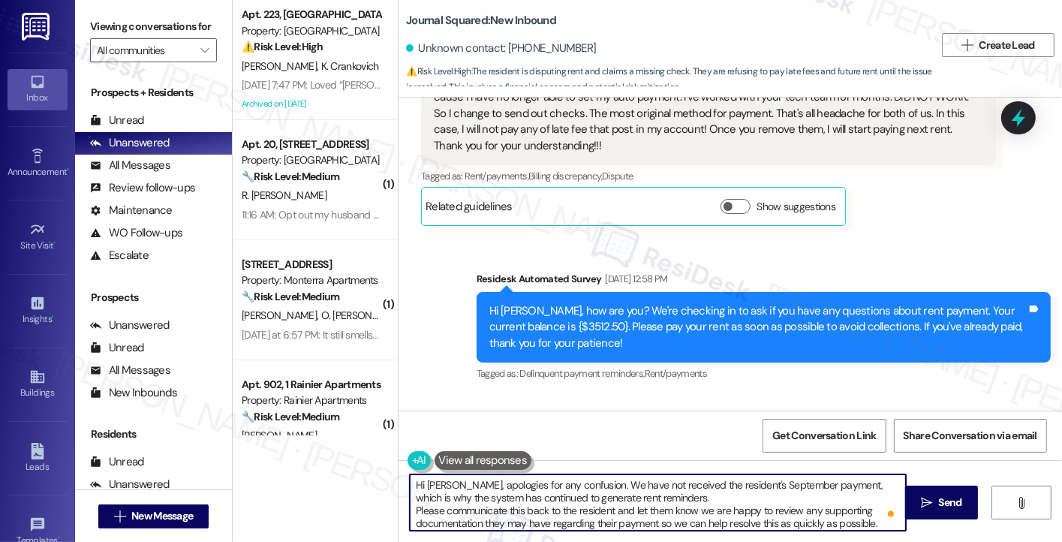
type textarea "Hi Kelly, apologies for any confusion. We have not received the resident's Sept…"
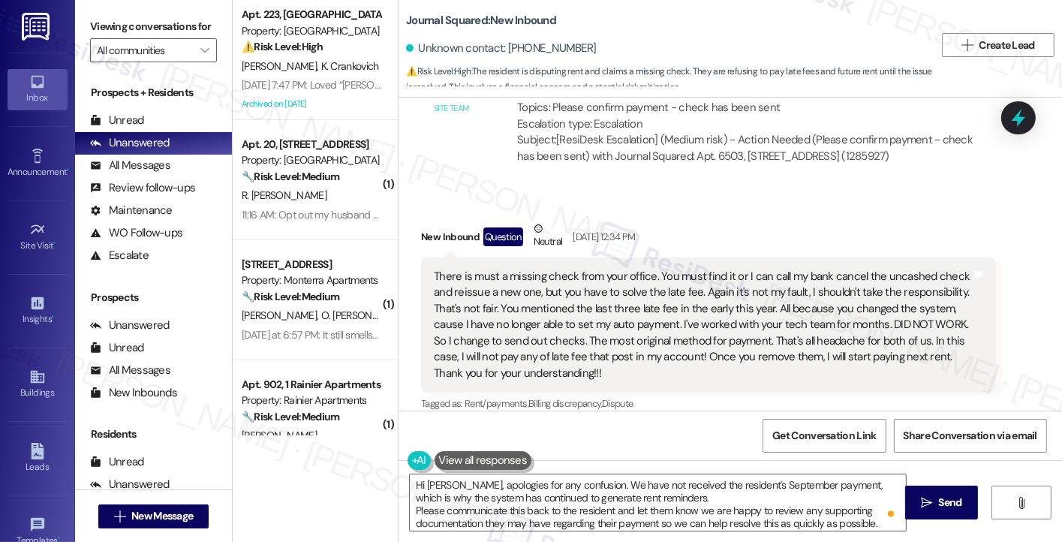
scroll to position [108000, 0]
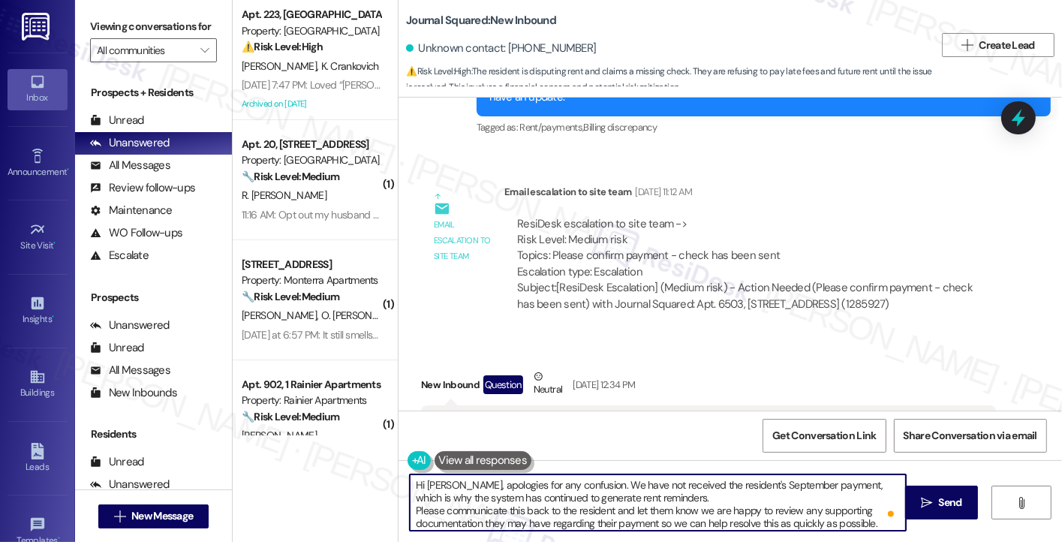
click at [518, 497] on textarea "Hi Kelly, apologies for any confusion. We have not received the resident's Sept…" at bounding box center [658, 502] width 496 height 56
click at [558, 497] on textarea "Hi Kelly, apologies for any confusion. We have not received the resident's Sept…" at bounding box center [658, 502] width 496 height 56
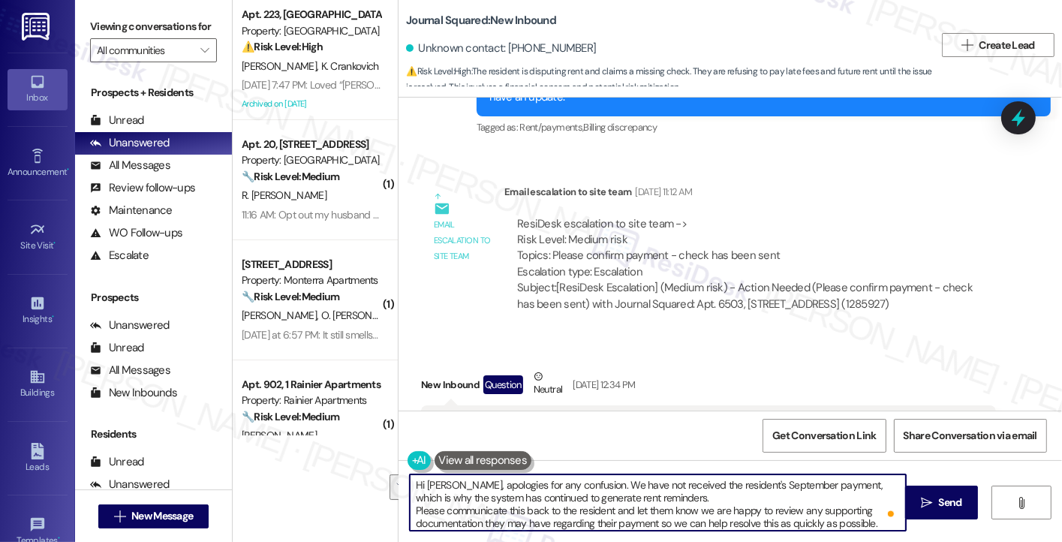
click at [558, 497] on textarea "Hi Kelly, apologies for any confusion. We have not received the resident's Sept…" at bounding box center [658, 502] width 496 height 56
click at [573, 507] on textarea "Hi Kelly, apologies for any confusion. We have not received the resident's Sept…" at bounding box center [658, 502] width 496 height 56
click at [567, 507] on textarea "Hi Kelly, apologies for any confusion. We have not received the resident's Sept…" at bounding box center [658, 502] width 496 height 56
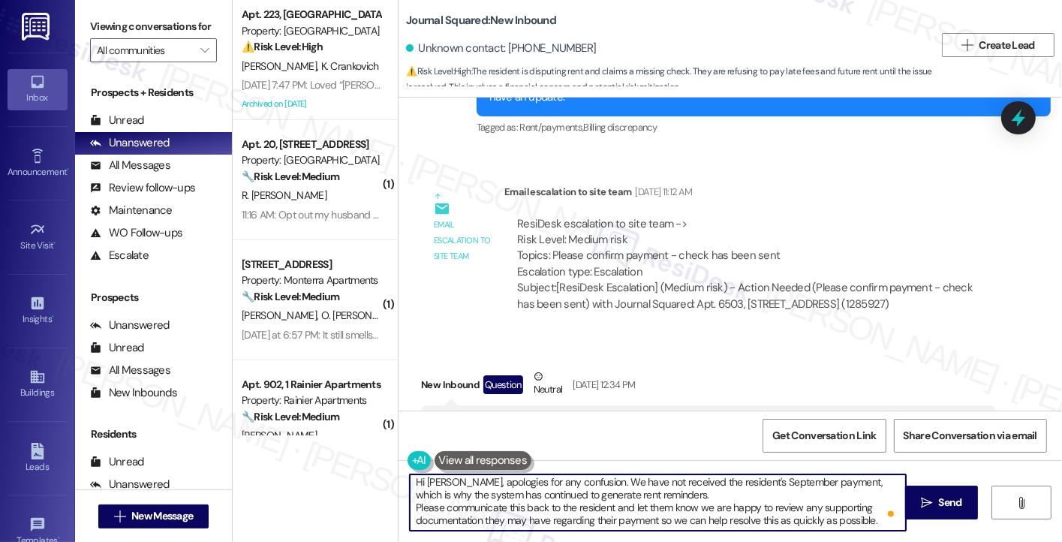
click at [567, 507] on textarea "Hi Kelly, apologies for any confusion. We have not received the resident's Sept…" at bounding box center [658, 502] width 496 height 56
click at [549, 495] on textarea "Hi Kelly, apologies for any confusion. We have not received the resident's Sept…" at bounding box center [658, 502] width 496 height 56
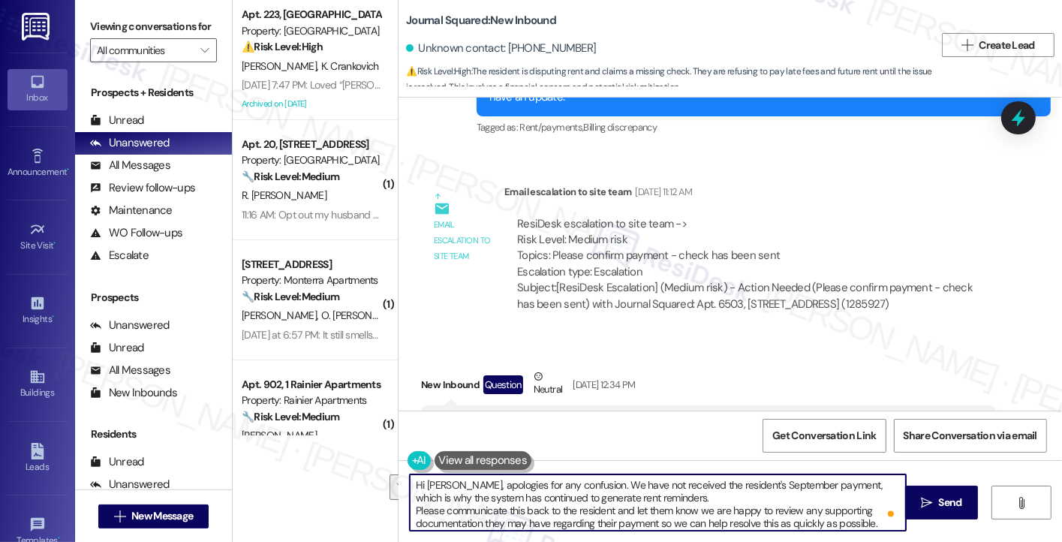
click at [549, 495] on textarea "Hi Kelly, apologies for any confusion. We have not received the resident's Sept…" at bounding box center [658, 502] width 496 height 56
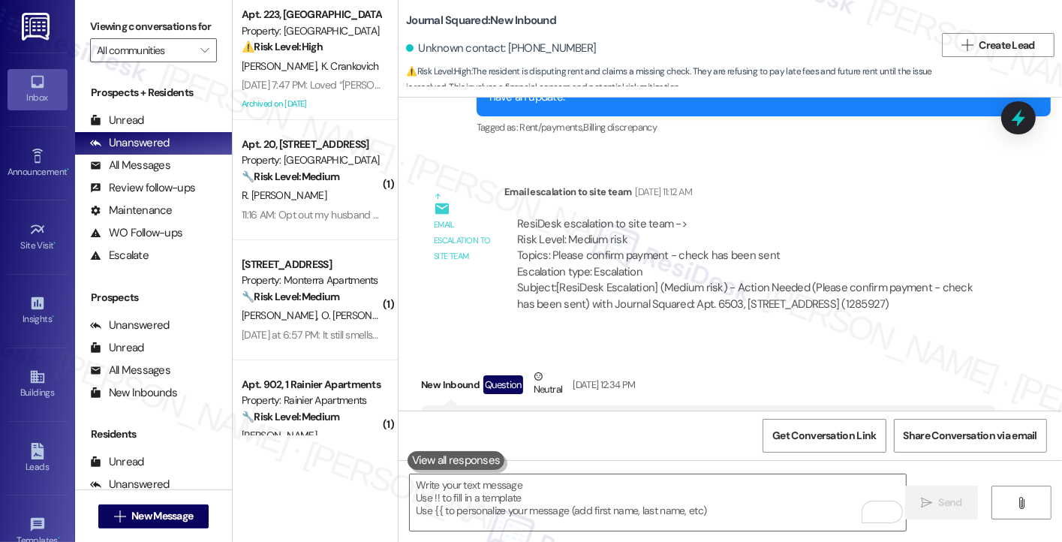
click at [158, 38] on label "Viewing conversations for" at bounding box center [153, 26] width 127 height 23
click at [164, 38] on label "Viewing conversations for" at bounding box center [153, 26] width 127 height 23
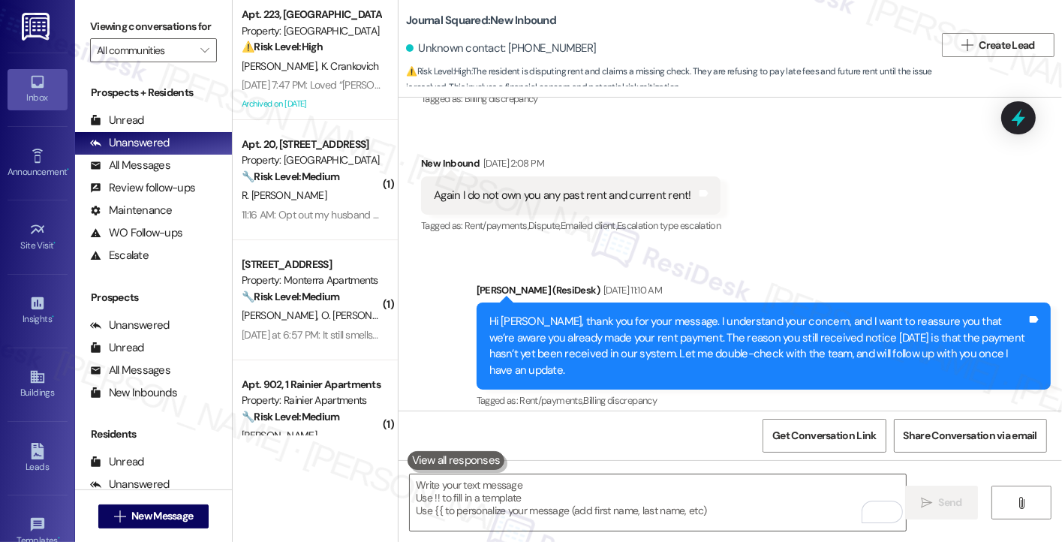
click at [138, 26] on label "Viewing conversations for" at bounding box center [153, 26] width 127 height 23
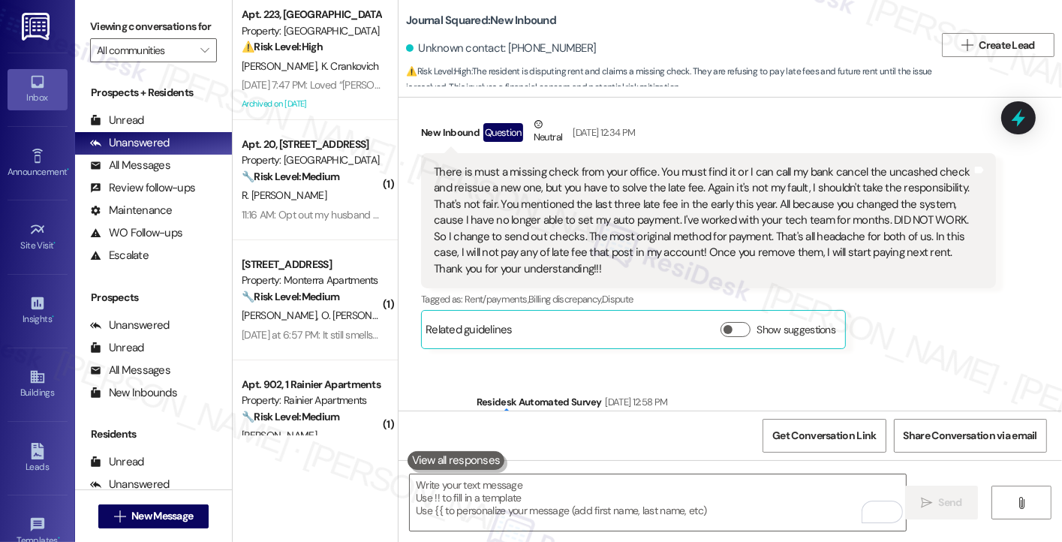
scroll to position [108702, 0]
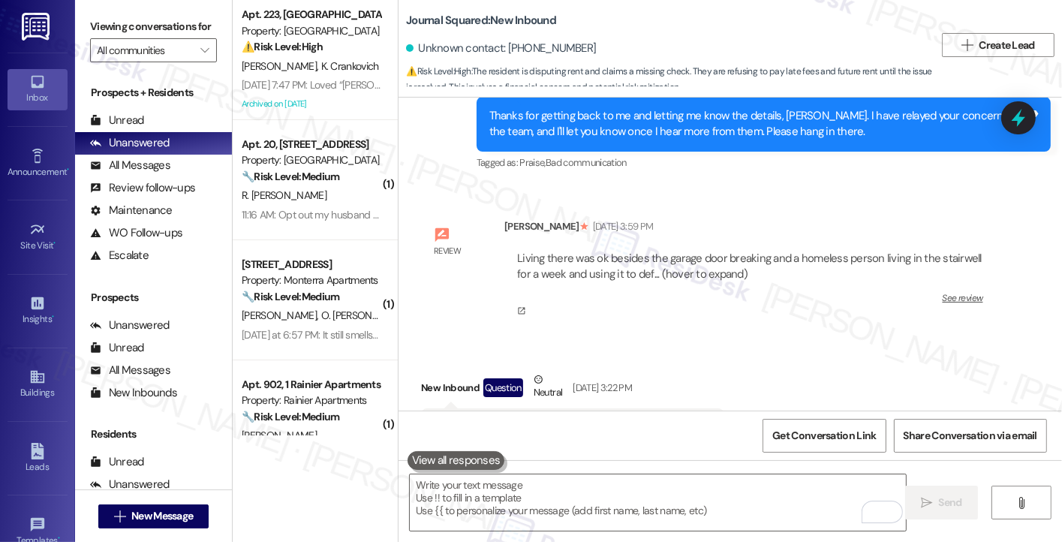
scroll to position [109078, 0]
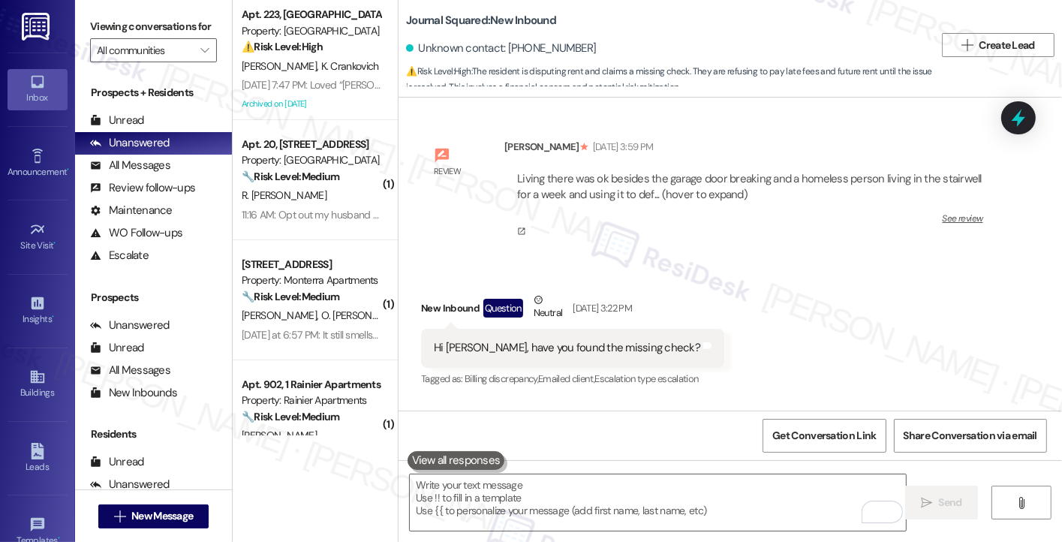
click at [153, 22] on label "Viewing conversations for" at bounding box center [153, 26] width 127 height 23
click at [113, 25] on label "Viewing conversations for" at bounding box center [153, 26] width 127 height 23
click at [534, 497] on textarea "To enrich screen reader interactions, please activate Accessibility in Grammarl…" at bounding box center [658, 502] width 496 height 56
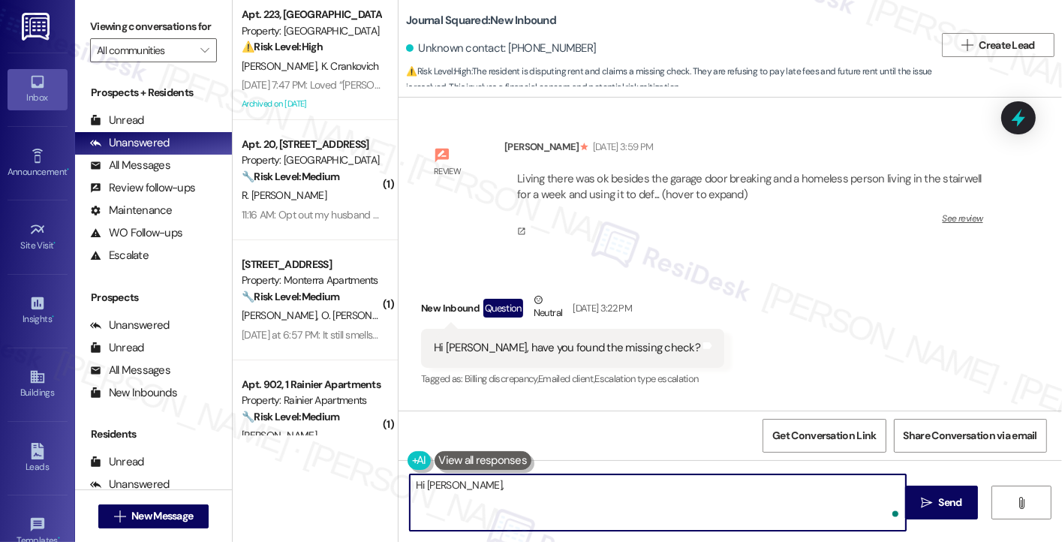
paste textarea "Apologies for any confusion. Per the site team, we haven’t received your Septem…"
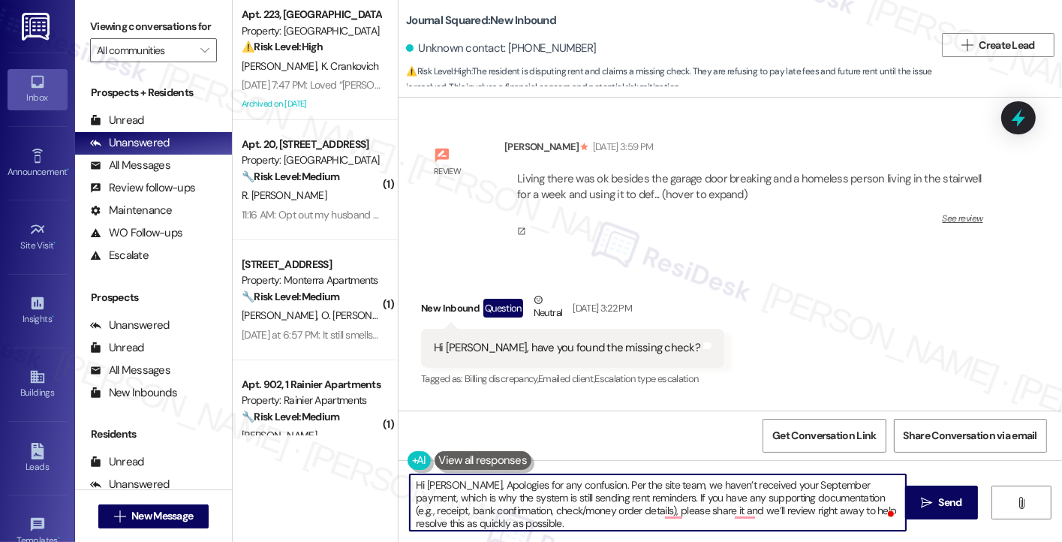
click at [447, 482] on textarea "Hi Kelly, Apologies for any confusion. Per the site team, we haven’t received y…" at bounding box center [658, 502] width 496 height 56
click at [528, 486] on textarea "Hi Kelly, apologies for any confusion. Per the site team, we haven’t received y…" at bounding box center [658, 502] width 496 height 56
click at [604, 504] on textarea "Hi Kelly, apologies for any confusion. Per the site team, we haven’t received y…" at bounding box center [658, 502] width 496 height 56
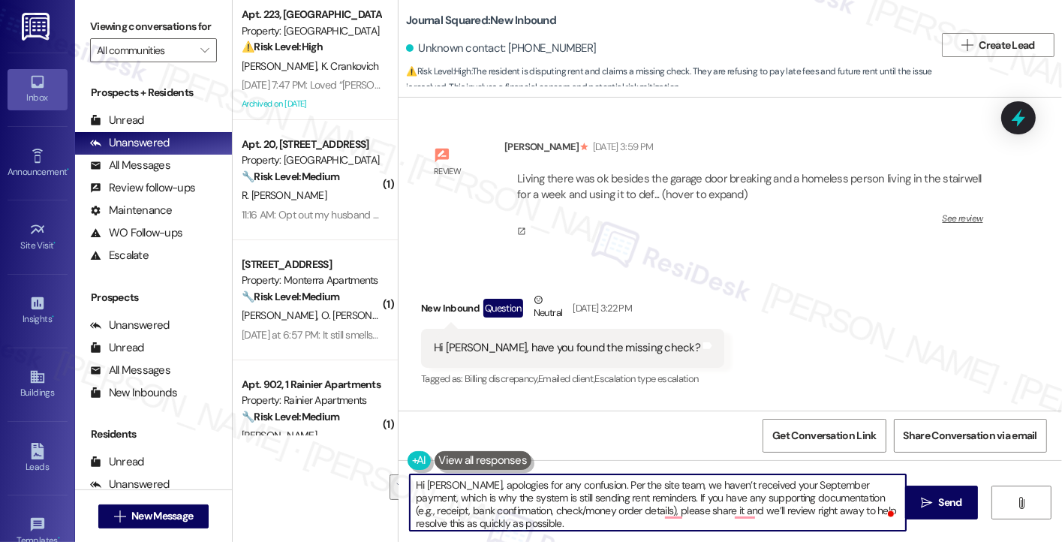
drag, startPoint x: 795, startPoint y: 497, endPoint x: 588, endPoint y: 513, distance: 207.8
click at [588, 513] on textarea "Hi Kelly, apologies for any confusion. Per the site team, we haven’t received y…" at bounding box center [658, 502] width 496 height 56
click at [694, 506] on textarea "Hi Kelly, apologies for any confusion. Per the site team, we haven’t received y…" at bounding box center [658, 502] width 496 height 56
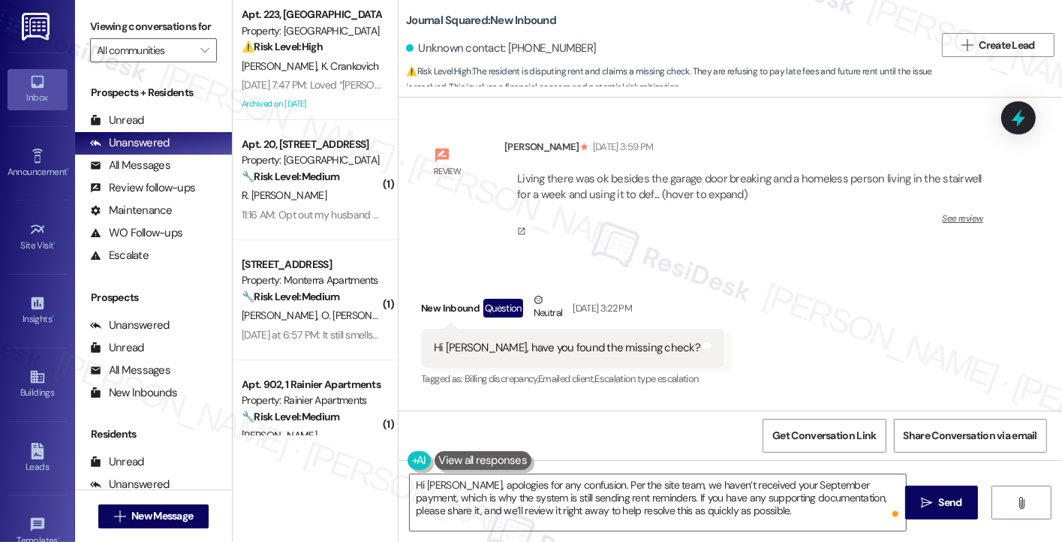
drag, startPoint x: 128, startPoint y: 38, endPoint x: 140, endPoint y: 47, distance: 15.6
click at [128, 38] on label "Viewing conversations for" at bounding box center [153, 26] width 127 height 23
click at [817, 498] on textarea "Hi Kelly, apologies for any confusion. Per the site team, we haven’t received y…" at bounding box center [658, 502] width 496 height 56
click at [815, 497] on textarea "Hi Kelly, apologies for any confusion. Per the site team, we haven’t received y…" at bounding box center [658, 502] width 496 height 56
click at [134, 26] on label "Viewing conversations for" at bounding box center [153, 26] width 127 height 23
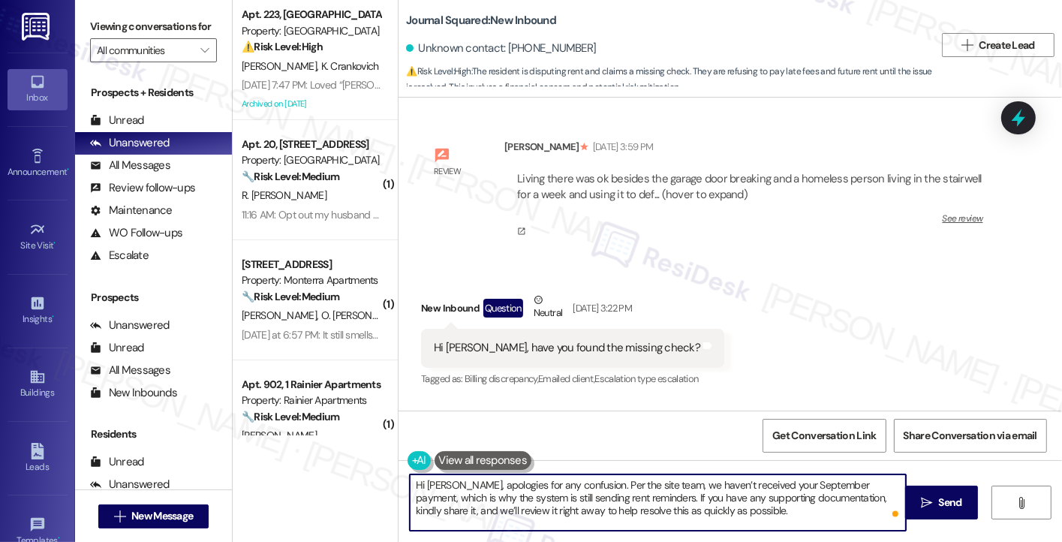
drag, startPoint x: 428, startPoint y: 509, endPoint x: 450, endPoint y: 510, distance: 22.6
click at [450, 510] on textarea "Hi Kelly, apologies for any confusion. Per the site team, we haven’t received y…" at bounding box center [658, 502] width 496 height 56
click at [429, 509] on textarea "Hi Kelly, apologies for any confusion. Per the site team, we haven’t received y…" at bounding box center [658, 502] width 496 height 56
type textarea "Hi Kelly, apologies for any confusion. Per the site team, we haven’t received y…"
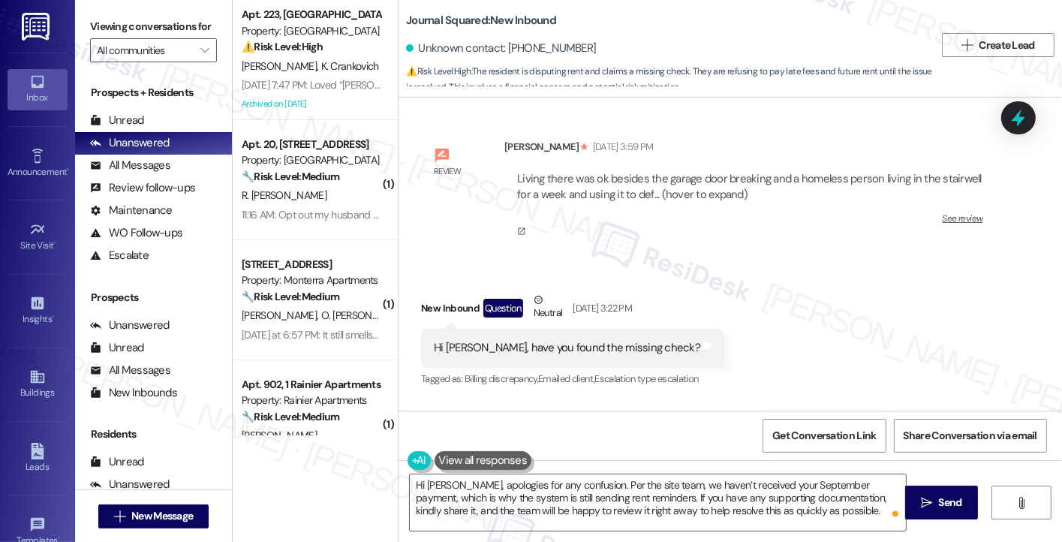
click at [132, 25] on label "Viewing conversations for" at bounding box center [153, 26] width 127 height 23
click at [94, 29] on label "Viewing conversations for" at bounding box center [153, 26] width 127 height 23
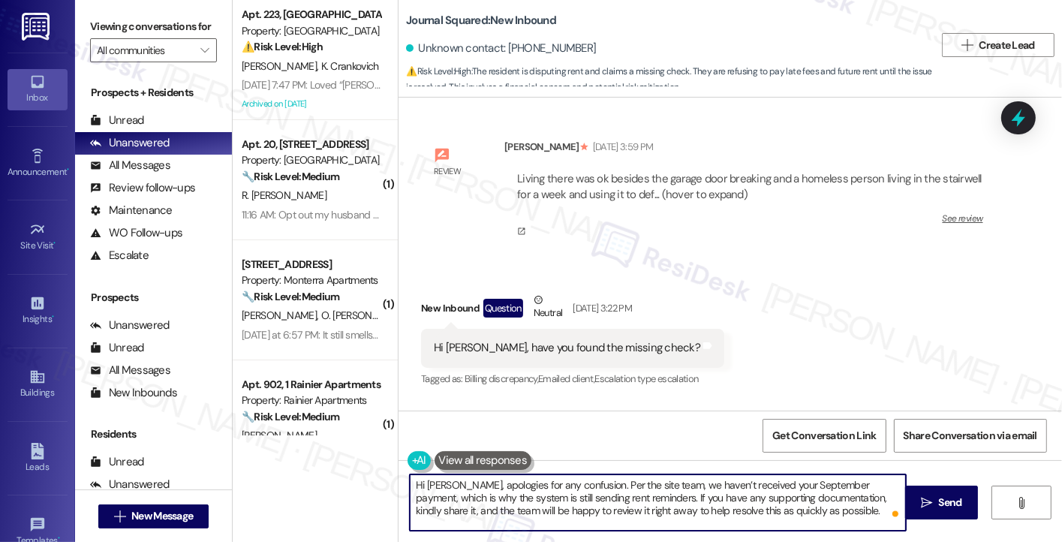
click at [615, 506] on textarea "Hi Kelly, apologies for any confusion. Per the site team, we haven’t received y…" at bounding box center [658, 502] width 496 height 56
click at [614, 506] on textarea "Hi Kelly, apologies for any confusion. Per the site team, we haven’t received y…" at bounding box center [658, 502] width 496 height 56
click at [733, 504] on textarea "Hi Kelly, apologies for any confusion. Per the site team, we haven’t received y…" at bounding box center [658, 502] width 496 height 56
click at [769, 501] on textarea "Hi Kelly, apologies for any confusion. Per the site team, we haven’t received y…" at bounding box center [658, 502] width 496 height 56
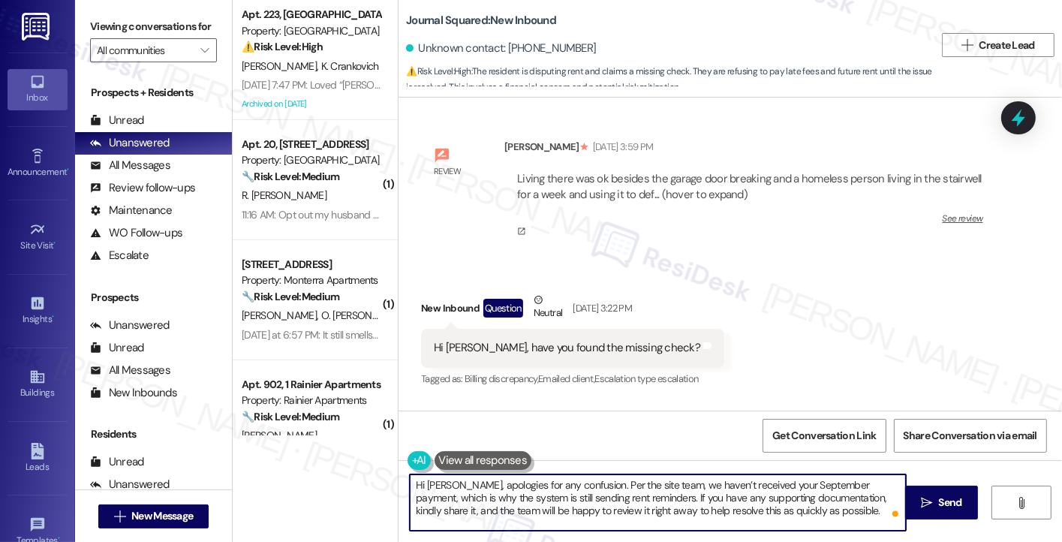
click at [625, 483] on textarea "Hi Kelly, apologies for any confusion. Per the site team, we haven’t received y…" at bounding box center [658, 502] width 496 height 56
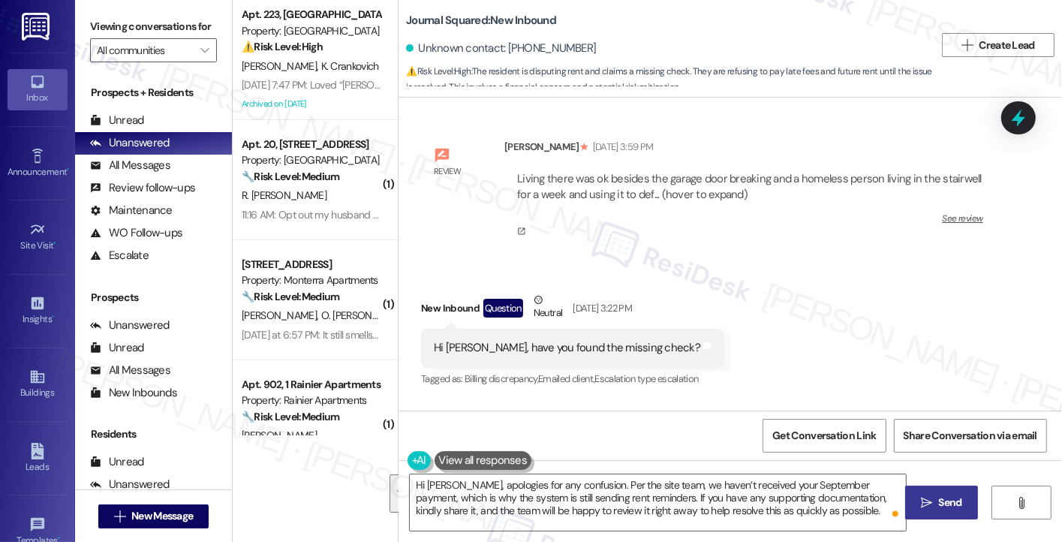
click at [949, 504] on span "Send" at bounding box center [950, 503] width 23 height 16
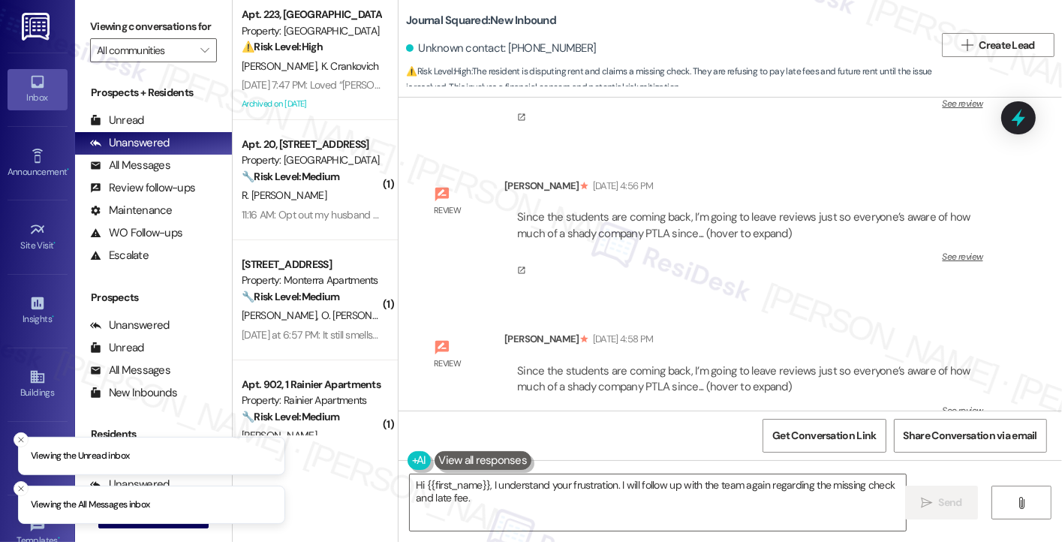
scroll to position [111011, 0]
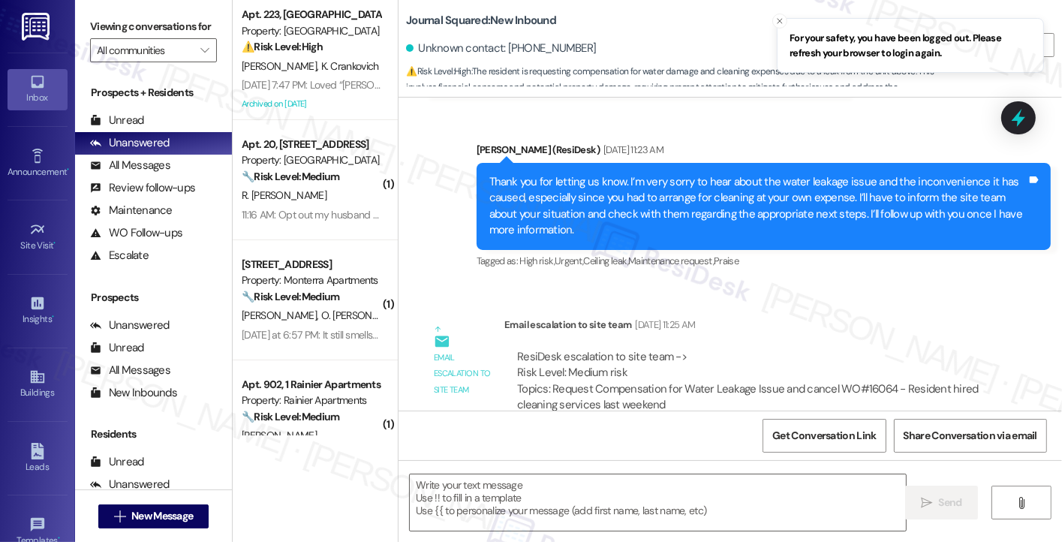
scroll to position [103955, 0]
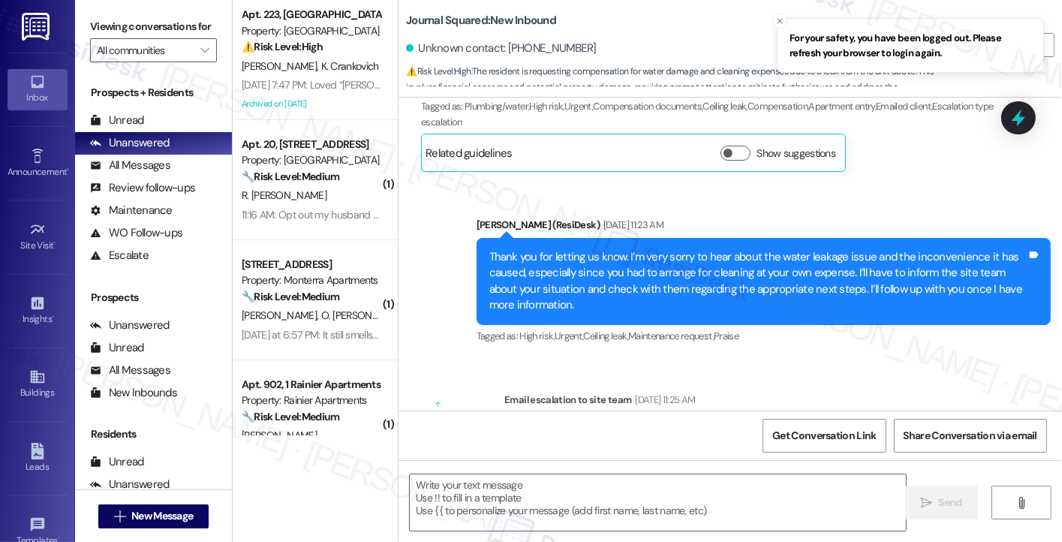
drag, startPoint x: 766, startPoint y: 208, endPoint x: 814, endPoint y: 208, distance: 48.0
click at [814, 504] on div "Subject: [ResiDesk Escalation] (Medium risk) - Action Needed (Request Compensat…" at bounding box center [749, 528] width 465 height 48
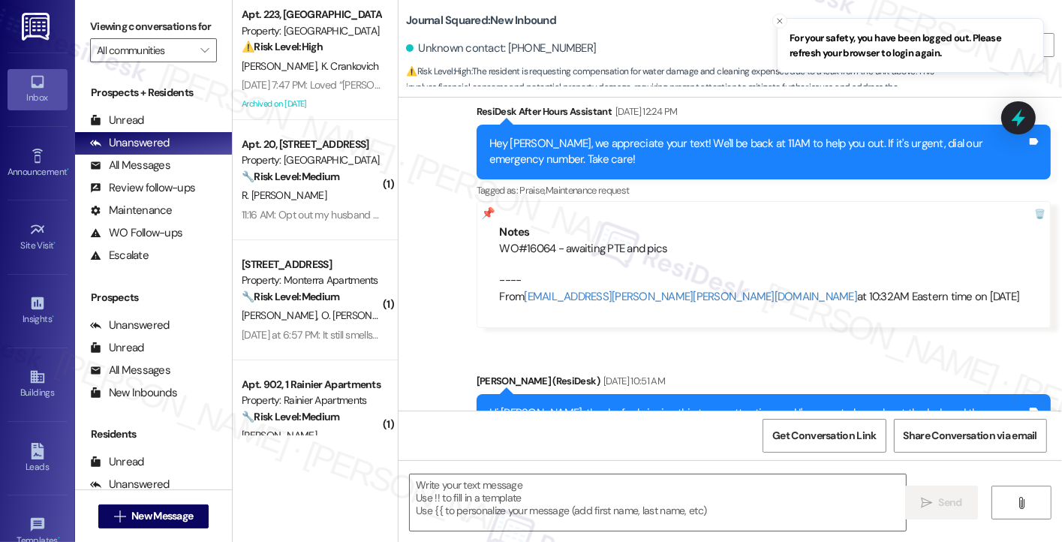
scroll to position [103355, 0]
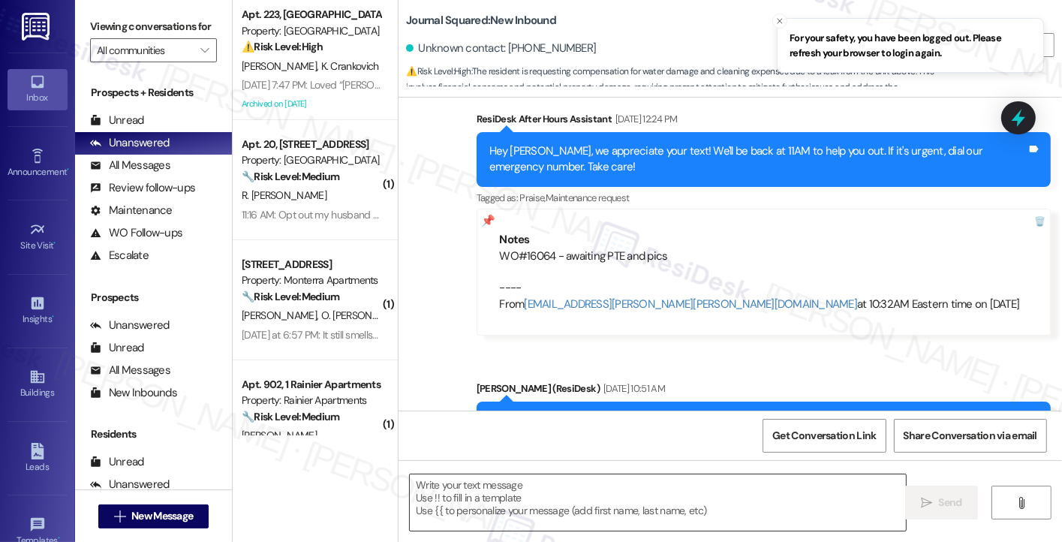
click at [561, 501] on textarea at bounding box center [658, 502] width 496 height 56
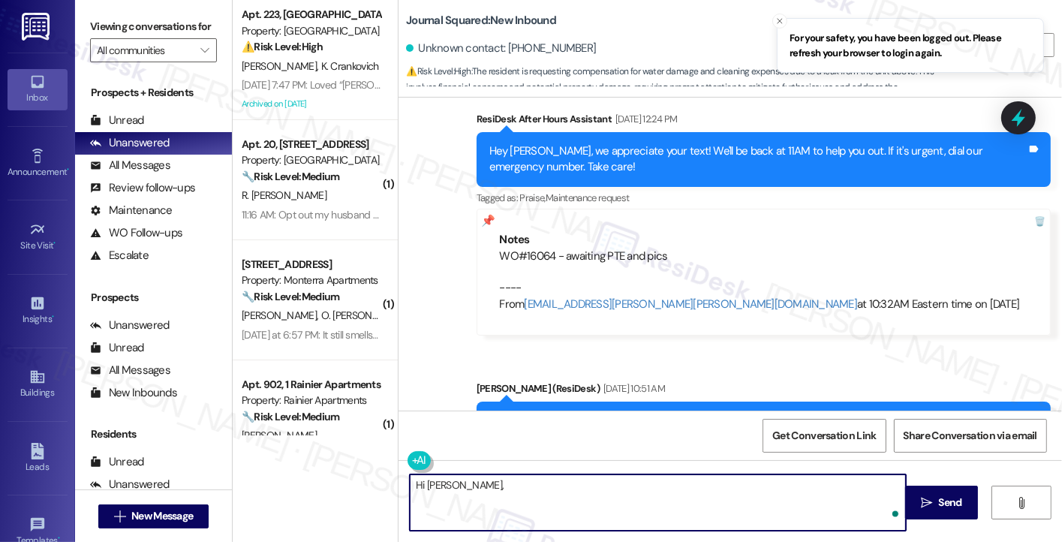
paste textarea "We are actively working to address this concern; however, the resident has decl…"
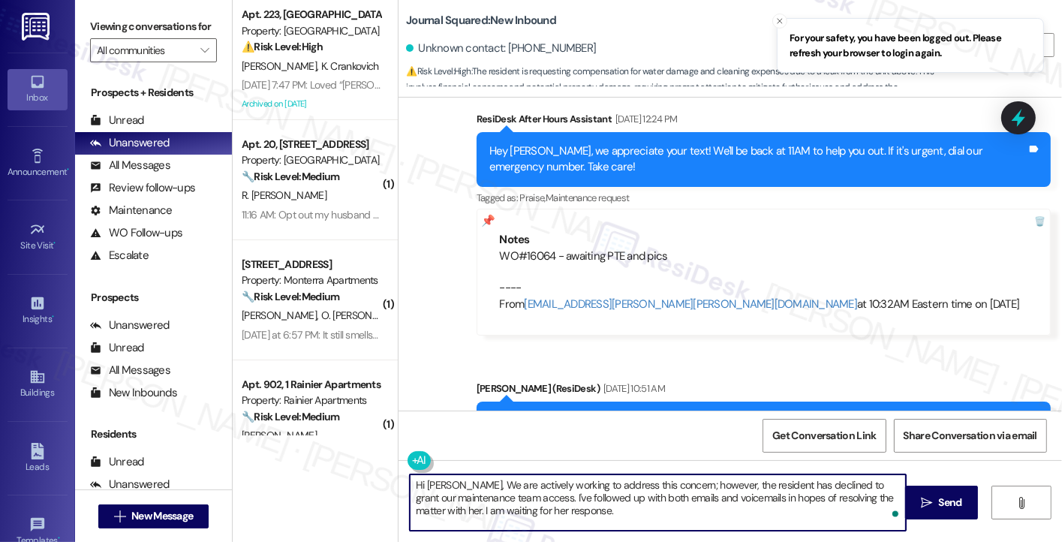
click at [453, 483] on textarea "Hi Xinyue, We are actively working to address this concern; however, the reside…" at bounding box center [658, 502] width 496 height 56
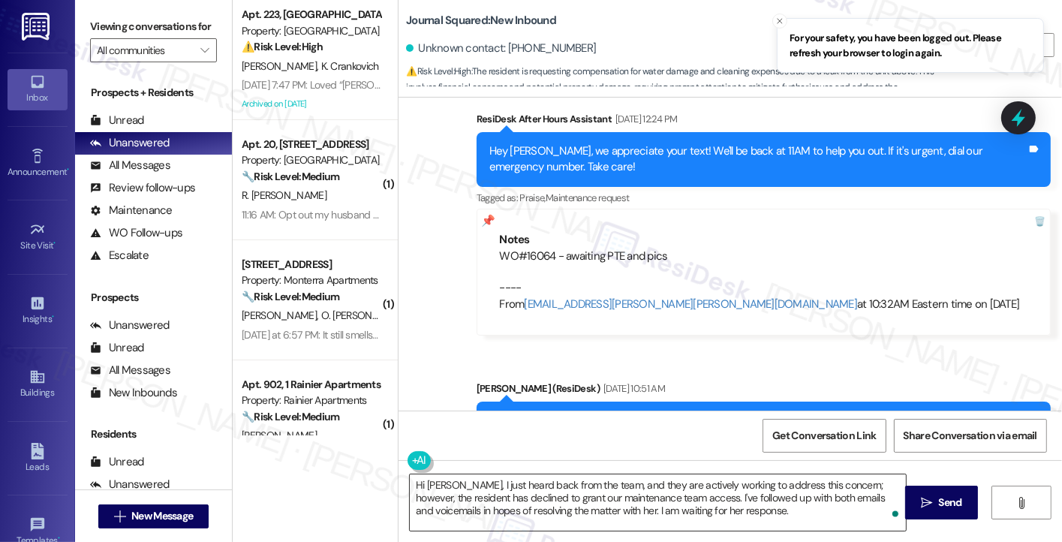
click at [827, 483] on textarea "Hi Xinyue, I just heard back from the team, and they are actively working to ad…" at bounding box center [658, 502] width 496 height 56
click at [878, 485] on textarea "Hi Xinyue, I just heard back from the team, and they are actively working to ad…" at bounding box center [658, 502] width 496 height 56
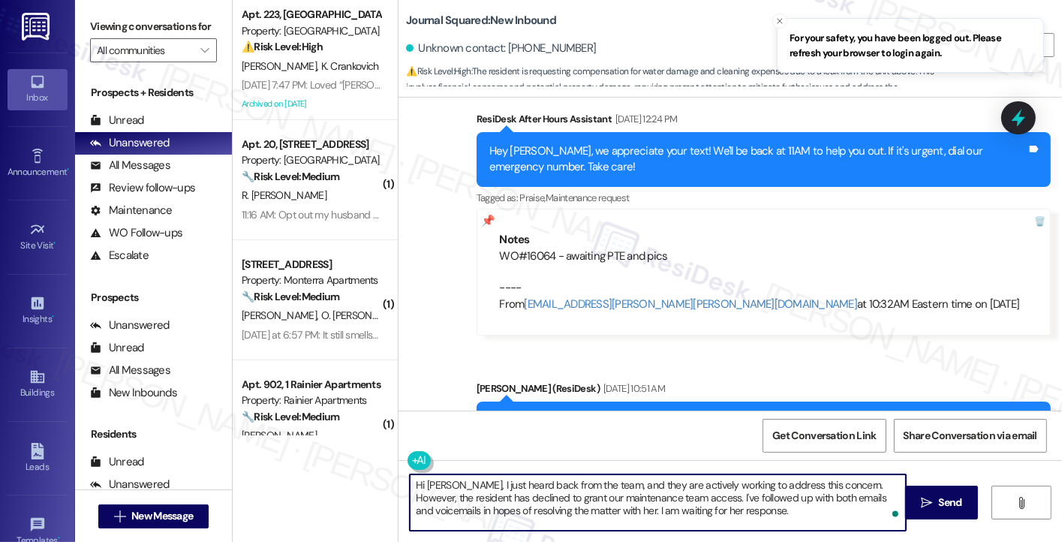
click at [878, 485] on textarea "Hi Xinyue, I just heard back from the team, and they are actively working to ad…" at bounding box center [658, 502] width 496 height 56
drag, startPoint x: 462, startPoint y: 500, endPoint x: 872, endPoint y: 476, distance: 411.3
click at [872, 476] on textarea "Hi Xinyue, I just heard back from the team, and they are actively working to ad…" at bounding box center [658, 502] width 496 height 56
click at [628, 493] on textarea "Hi Xinyue, I just heard back from the team, and they are actively working to ad…" at bounding box center [658, 502] width 496 height 56
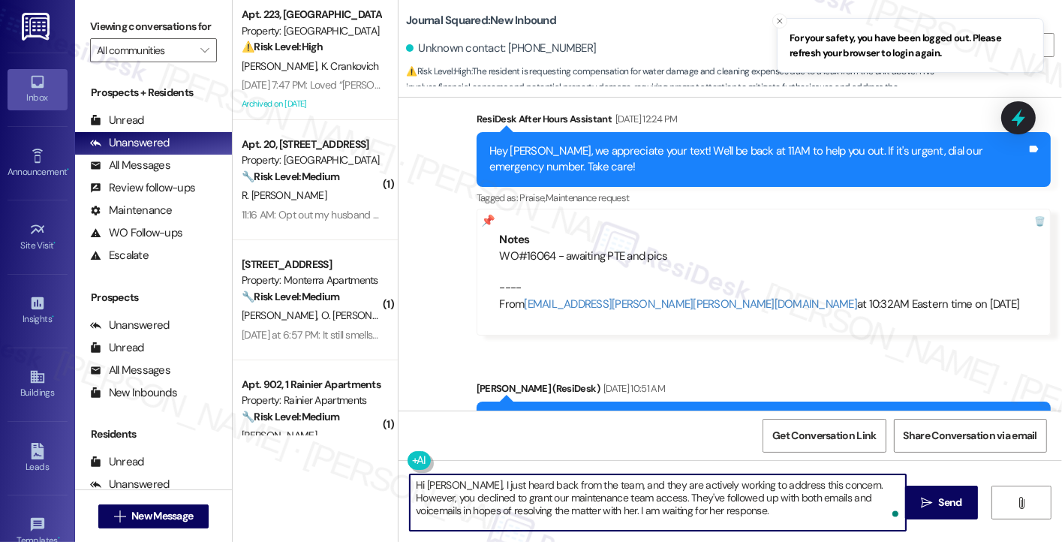
click at [537, 513] on textarea "Hi Xinyue, I just heard back from the team, and they are actively working to ad…" at bounding box center [658, 502] width 496 height 56
drag, startPoint x: 564, startPoint y: 513, endPoint x: 546, endPoint y: 510, distance: 18.3
click at [546, 510] on textarea "Hi Xinyue, I just heard back from the team, and they are actively working to ad…" at bounding box center [658, 502] width 496 height 56
click at [656, 507] on textarea "Hi Xinyue, I just heard back from the team, and they are actively working to ad…" at bounding box center [658, 502] width 496 height 56
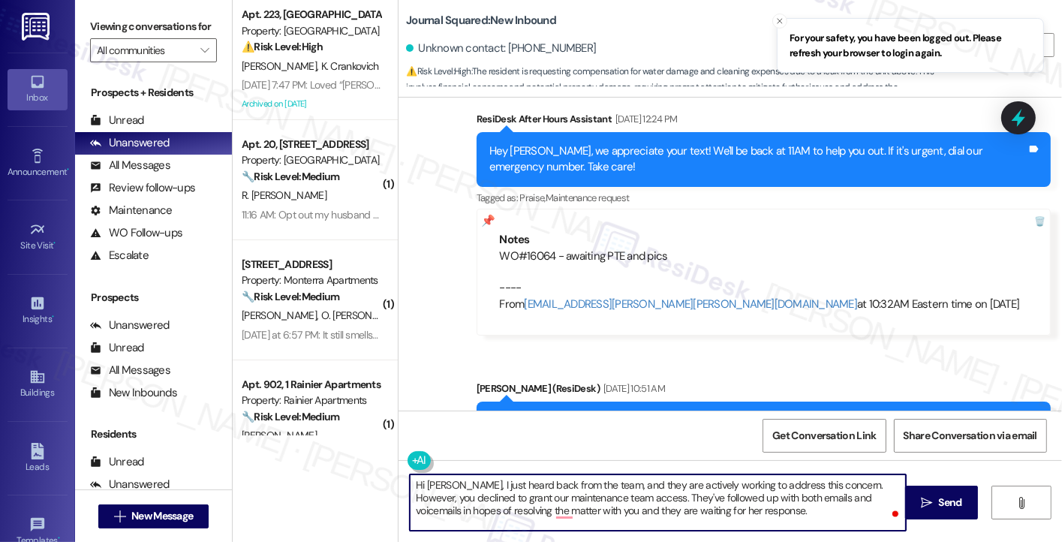
click at [656, 507] on textarea "Hi Xinyue, I just heard back from the team, and they are actively working to ad…" at bounding box center [658, 502] width 496 height 56
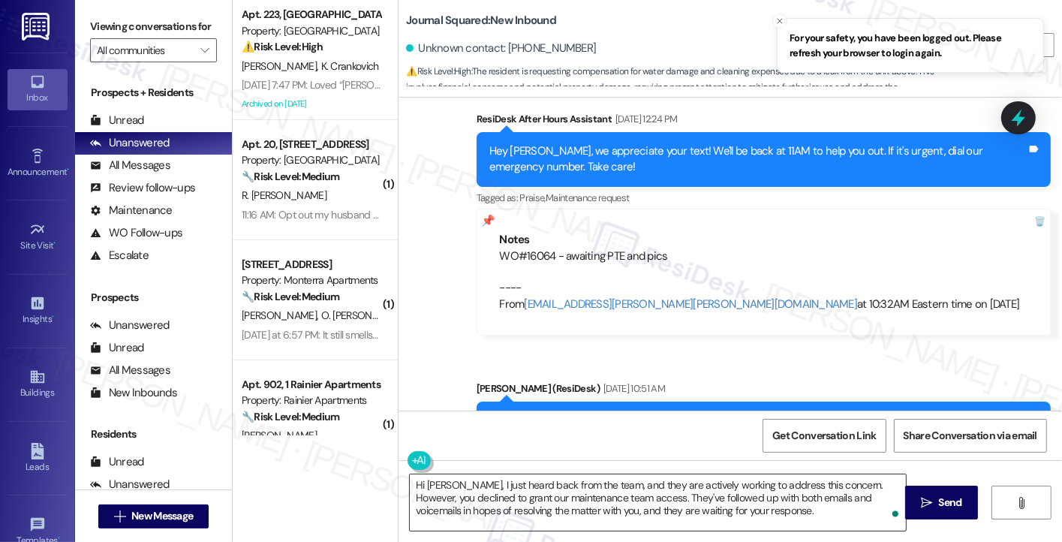
click at [658, 495] on textarea "Hi Xinyue, I just heard back from the team, and they are actively working to ad…" at bounding box center [658, 502] width 496 height 56
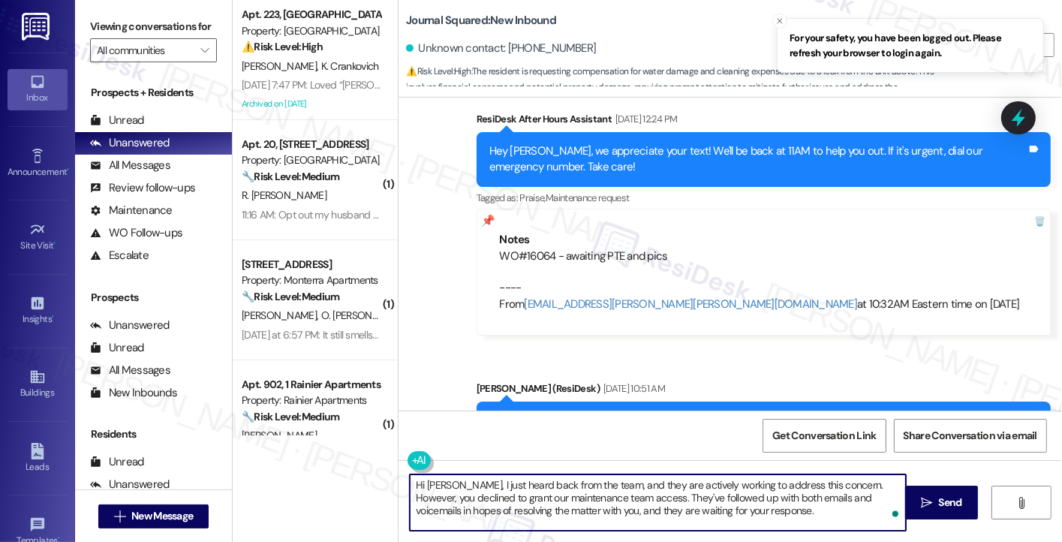
click at [658, 495] on textarea "Hi Xinyue, I just heard back from the team, and they are actively working to ad…" at bounding box center [658, 502] width 496 height 56
click at [702, 488] on textarea "Hi Xinyue, I just heard back from the team, and they are actively working to ad…" at bounding box center [658, 502] width 496 height 56
click at [781, 483] on textarea "Hi Xinyue, I just heard back from the team, and they are actively working to ad…" at bounding box center [658, 502] width 496 height 56
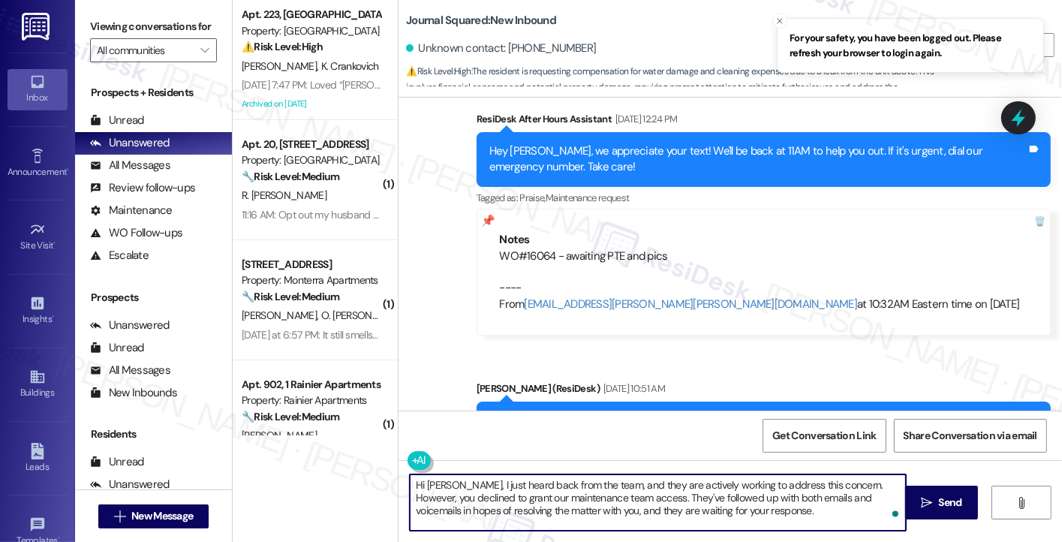
click at [781, 483] on textarea "Hi Xinyue, I just heard back from the team, and they are actively working to ad…" at bounding box center [658, 502] width 496 height 56
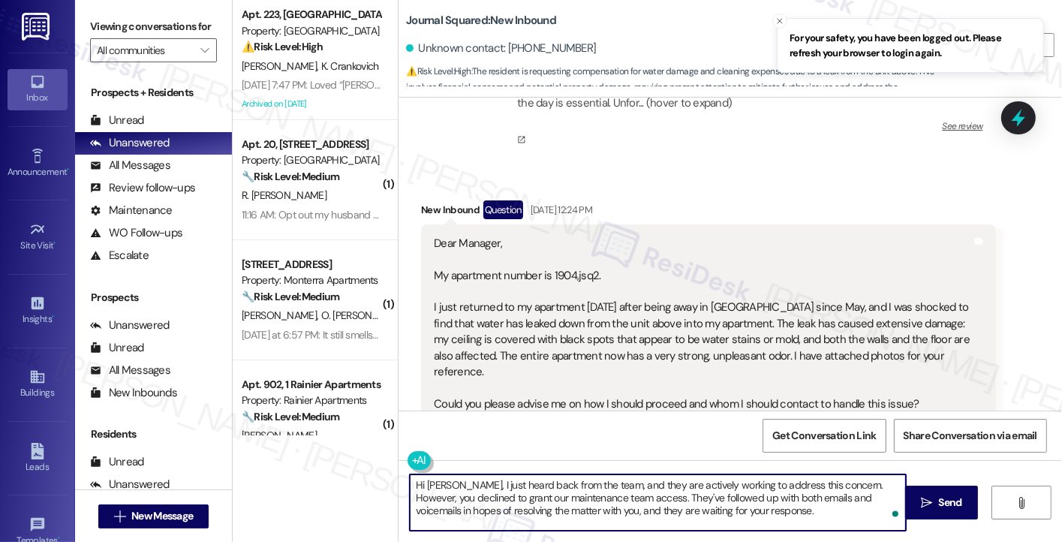
scroll to position [102979, 0]
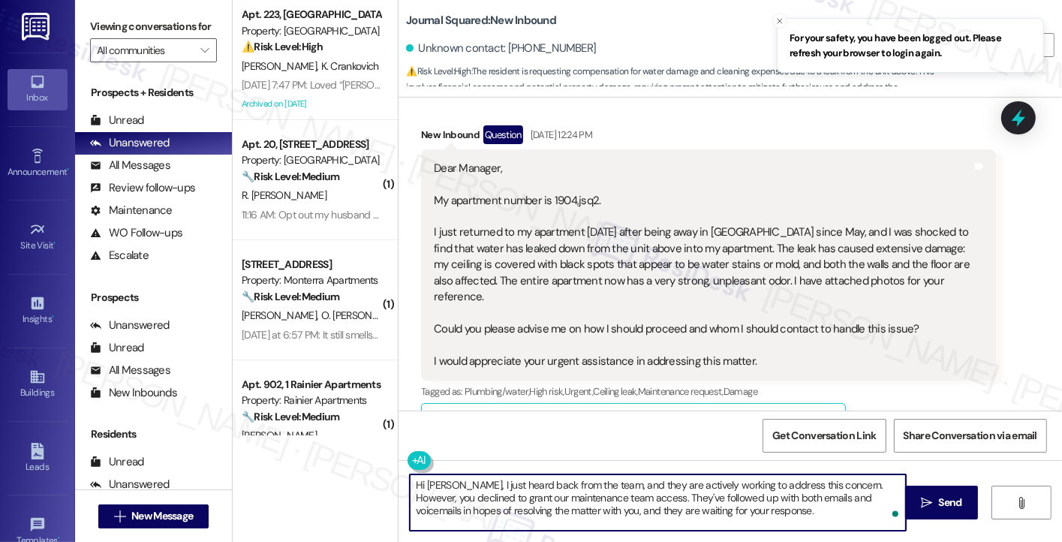
click at [777, 519] on div "Hey Xinyue, we appreciate your text! We'll be back at 11AM to help you out. If …" at bounding box center [757, 535] width 537 height 32
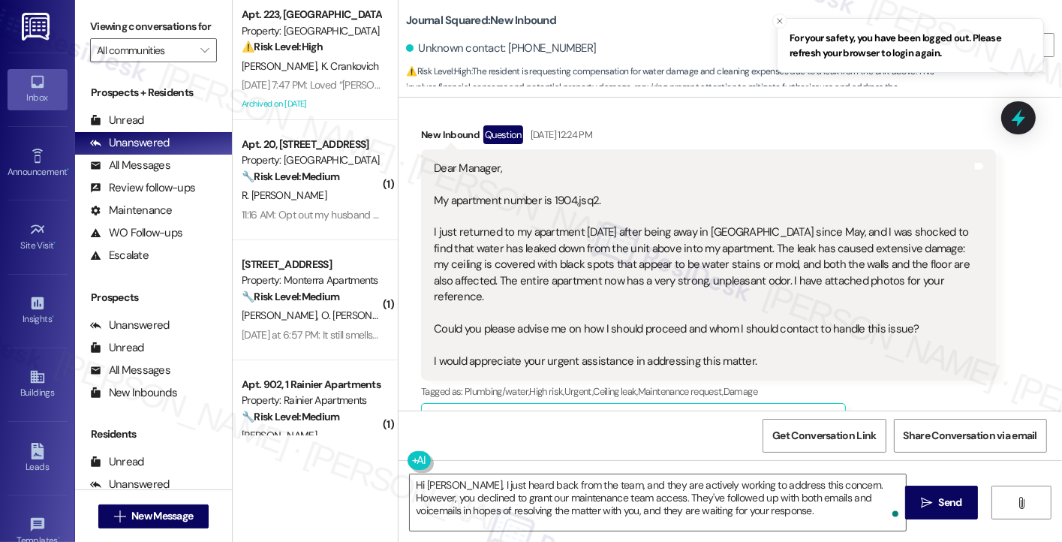
click at [777, 519] on div "Hey Xinyue, we appreciate your text! We'll be back at 11AM to help you out. If …" at bounding box center [757, 535] width 537 height 32
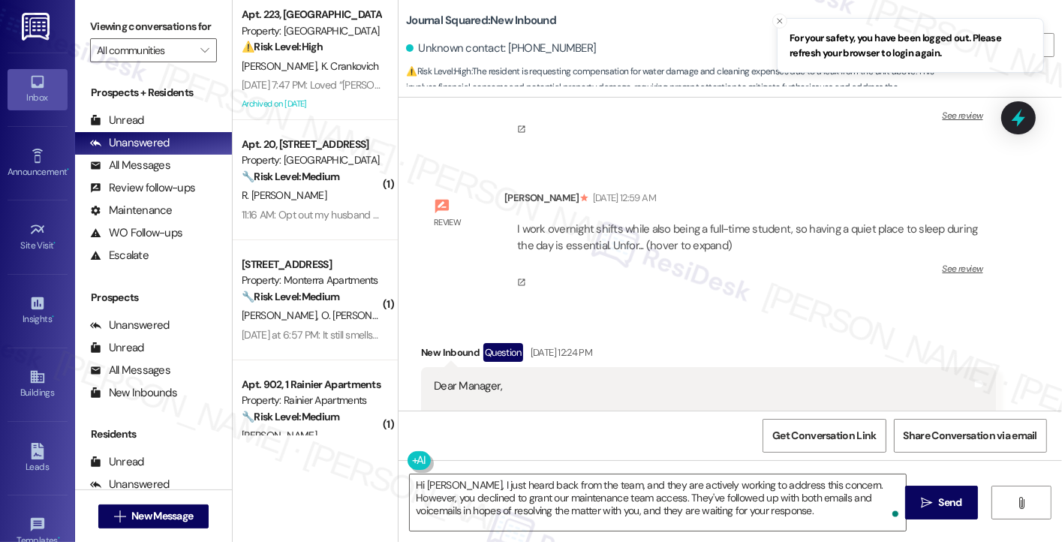
scroll to position [102679, 0]
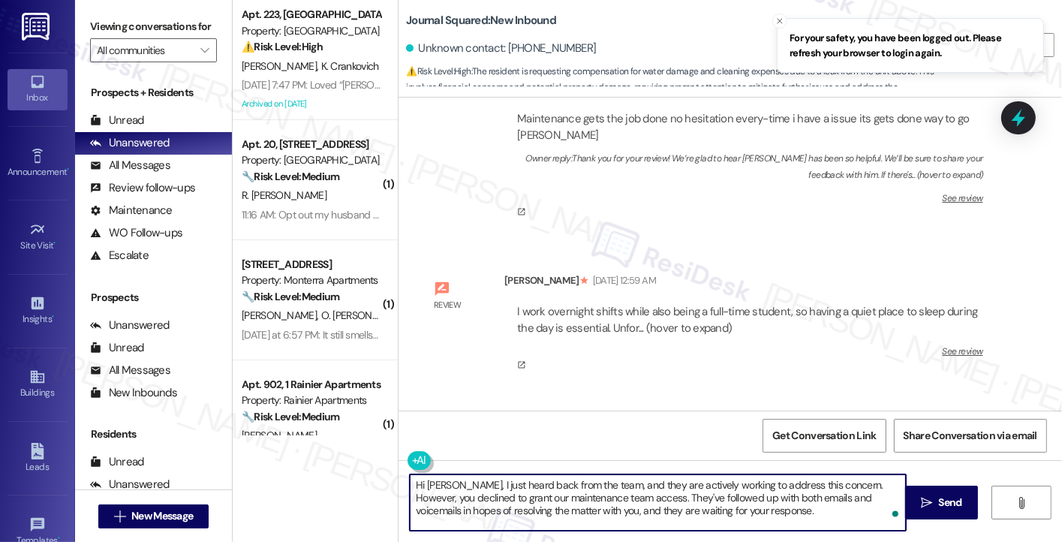
click at [707, 482] on textarea "Hi Xinyue, I just heard back from the team, and they are actively working to ad…" at bounding box center [658, 502] width 496 height 56
drag, startPoint x: 771, startPoint y: 485, endPoint x: 823, endPoint y: 483, distance: 51.8
click at [823, 483] on textarea "Hi Xinyue, I just heard back from the team, and they are actively working to ad…" at bounding box center [658, 502] width 496 height 56
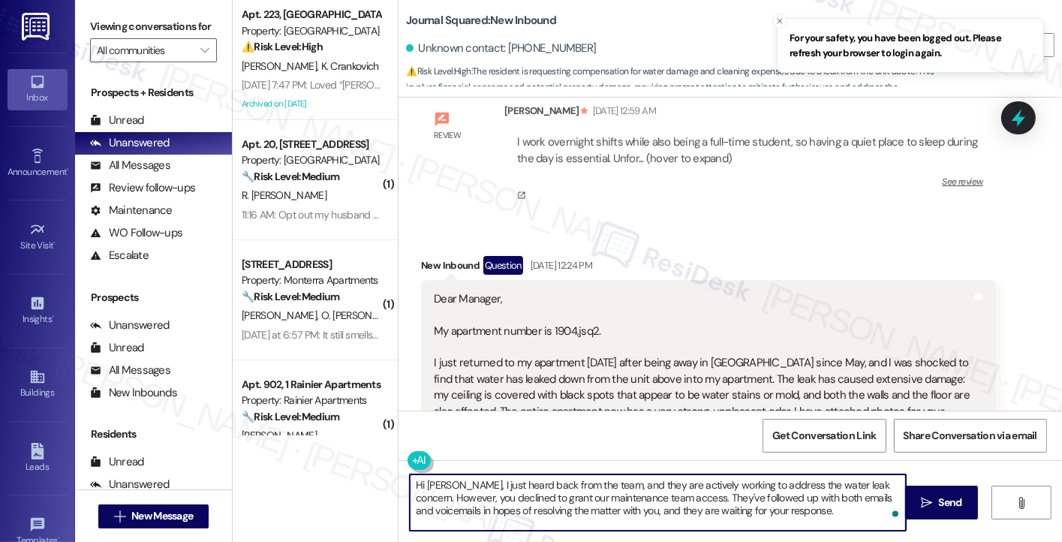
scroll to position [103130, 0]
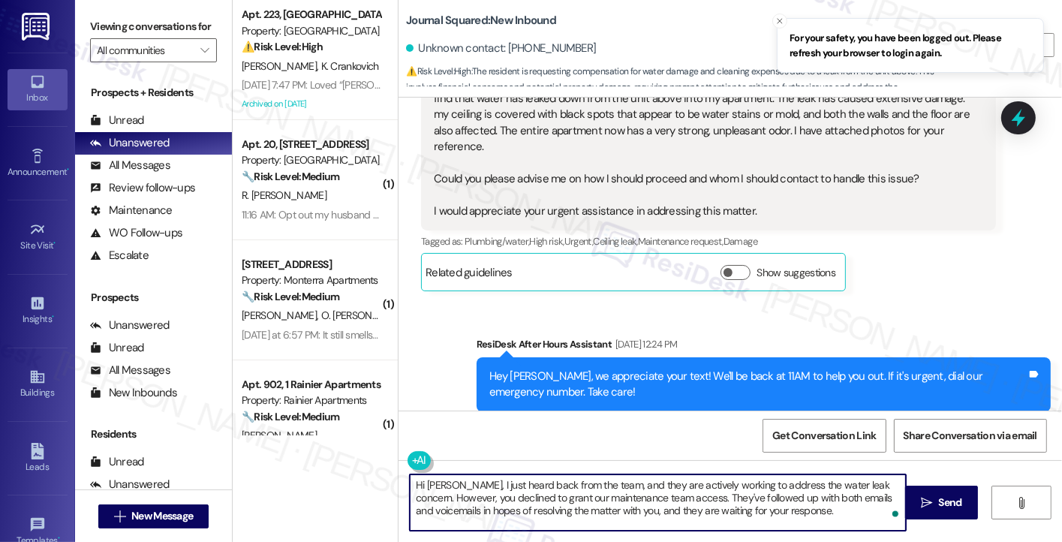
click at [570, 495] on textarea "Hi Xinyue, I just heard back from the team, and they are actively working to ad…" at bounding box center [658, 502] width 496 height 56
click at [734, 493] on textarea "Hi Xinyue, I just heard back from the team, and they are actively working to ad…" at bounding box center [658, 502] width 496 height 56
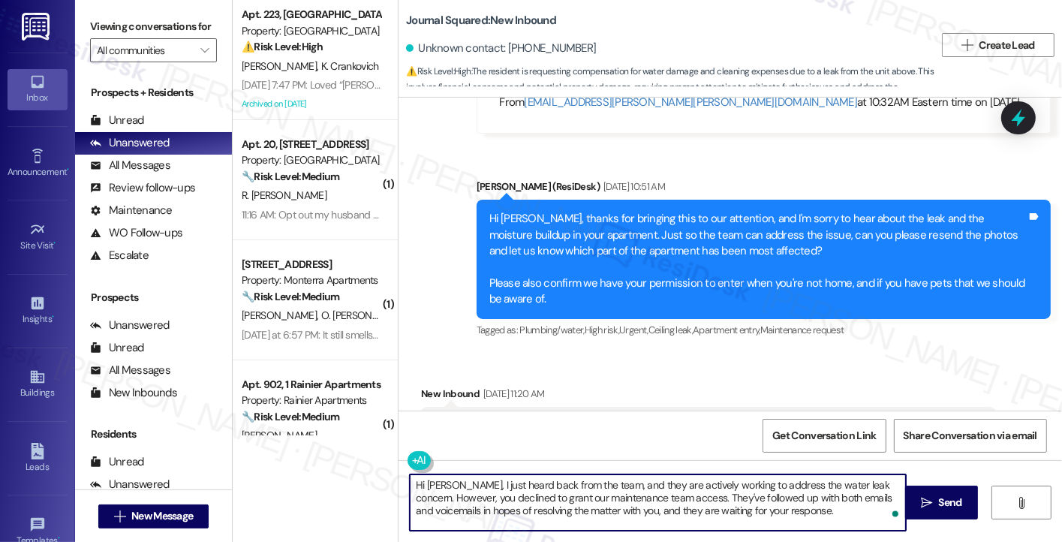
scroll to position [103580, 0]
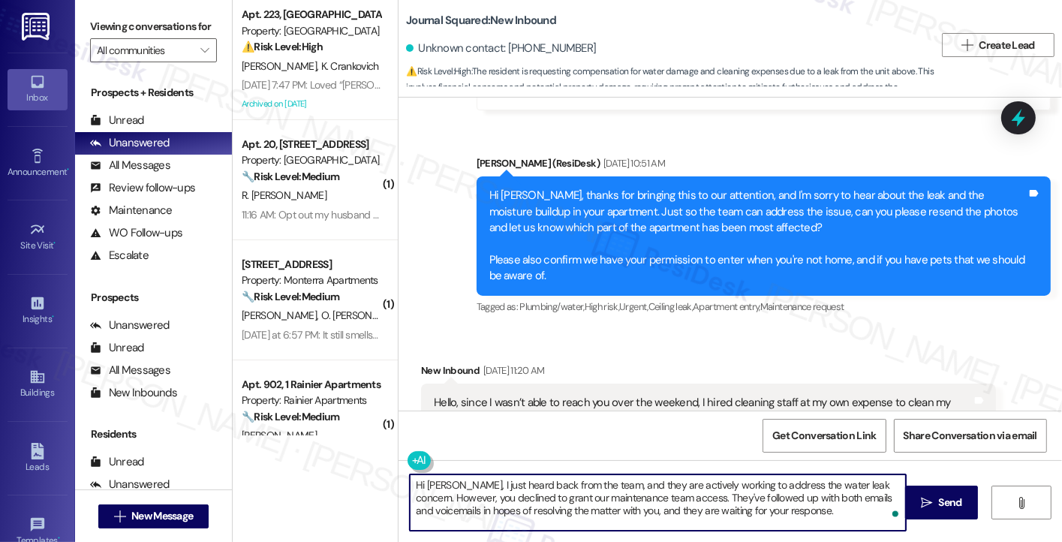
click at [710, 486] on textarea "Hi Xinyue, I just heard back from the team, and they are actively working to ad…" at bounding box center [658, 502] width 496 height 56
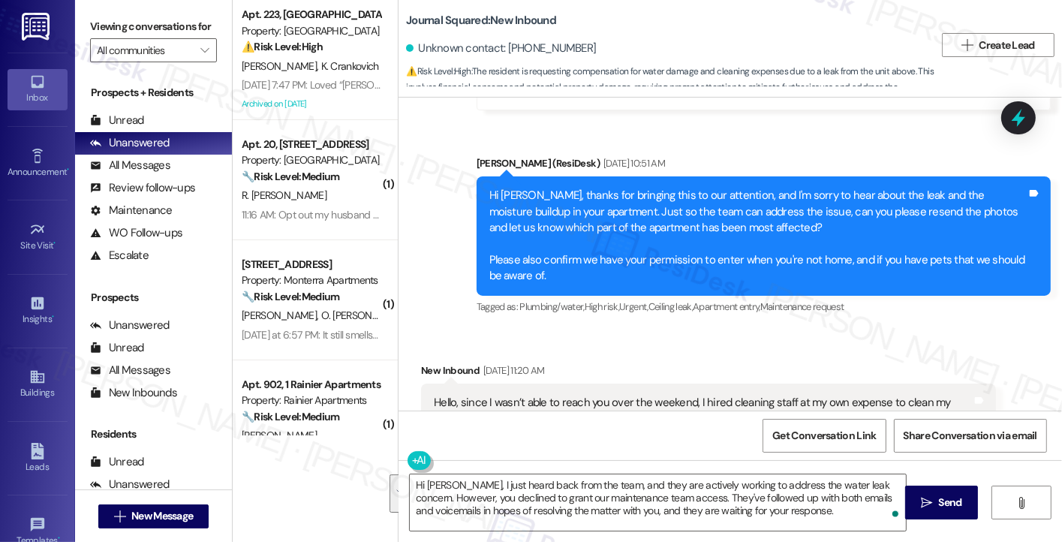
click at [106, 22] on label "Viewing conversations for" at bounding box center [153, 26] width 127 height 23
click at [99, 25] on label "Viewing conversations for" at bounding box center [153, 26] width 127 height 23
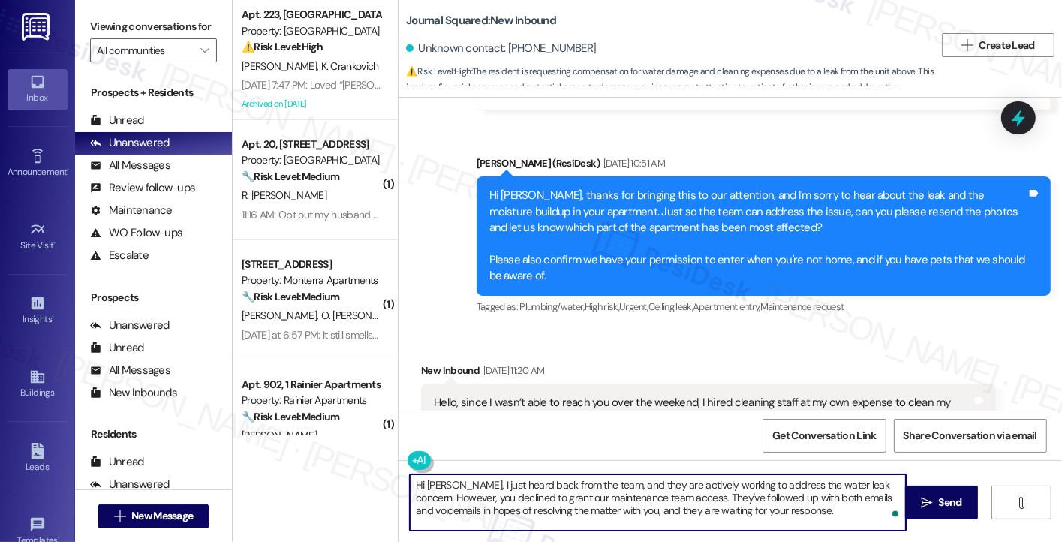
click at [625, 496] on textarea "Hi Xinyue, I just heard back from the team, and they are actively working to ad…" at bounding box center [658, 502] width 496 height 56
click at [761, 498] on textarea "Hi Xinyue, I just heard back from the team, and they are actively working to ad…" at bounding box center [658, 502] width 496 height 56
drag, startPoint x: 826, startPoint y: 511, endPoint x: 452, endPoint y: 485, distance: 374.7
click at [452, 485] on textarea "Hi Xinyue, I just heard back from the team, and they are actively working to ad…" at bounding box center [658, 502] width 496 height 56
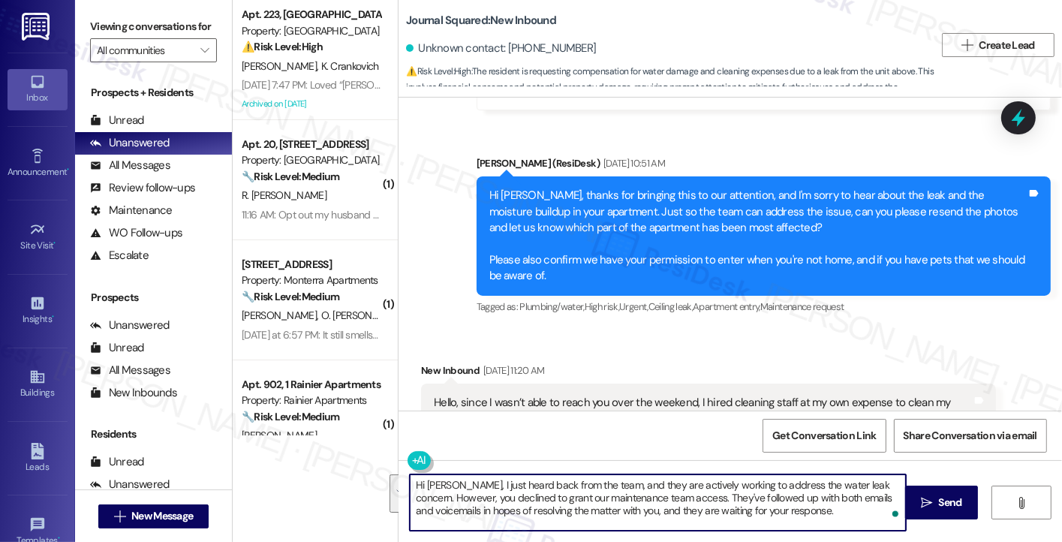
paste textarea "— they’re actively working to address the water leak concern. It looks like the…"
click at [591, 483] on textarea "Hi Xinyue, I just heard back from the team — they’re actively working to addres…" at bounding box center [658, 502] width 496 height 56
drag, startPoint x: 601, startPoint y: 484, endPoint x: 592, endPoint y: 486, distance: 8.4
click at [592, 486] on textarea "Hi Xinyue, I just heard back from the team — they’re actively working to addres…" at bounding box center [658, 502] width 496 height 56
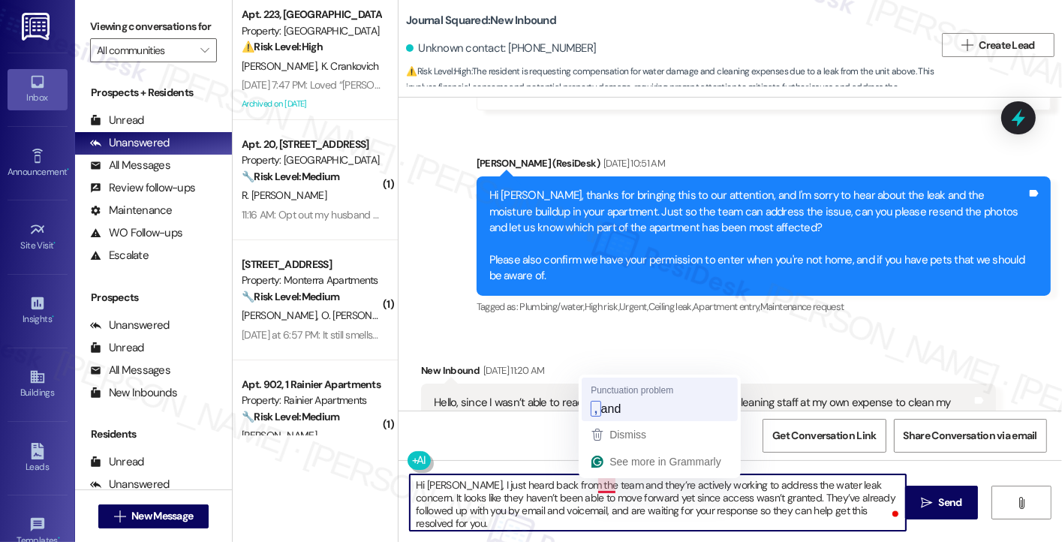
type textarea "Hi Xinyue, I just heard back from the team, and they’re actively working to add…"
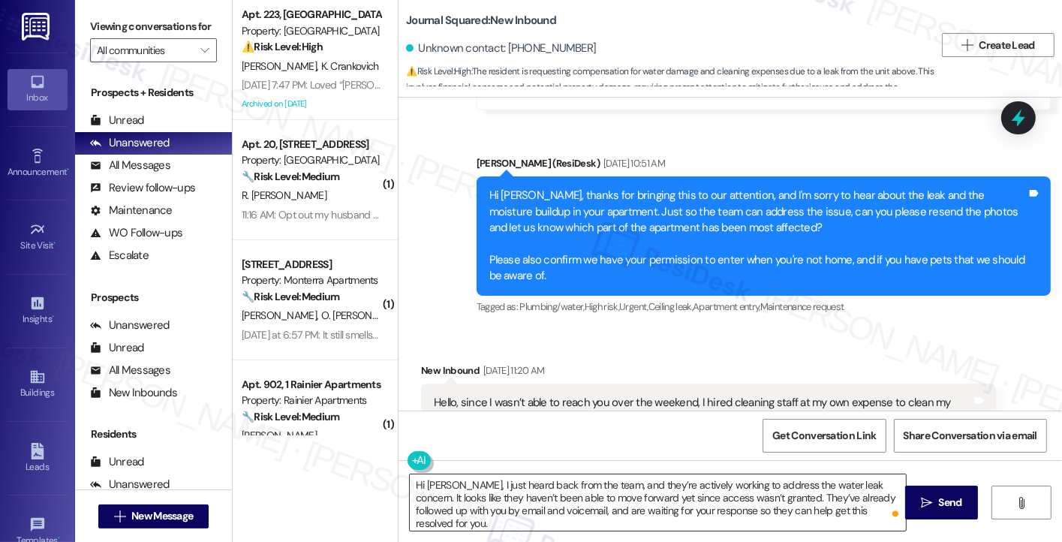
click at [687, 496] on textarea "Hi Xinyue, I just heard back from the team, and they’re actively working to add…" at bounding box center [658, 502] width 496 height 56
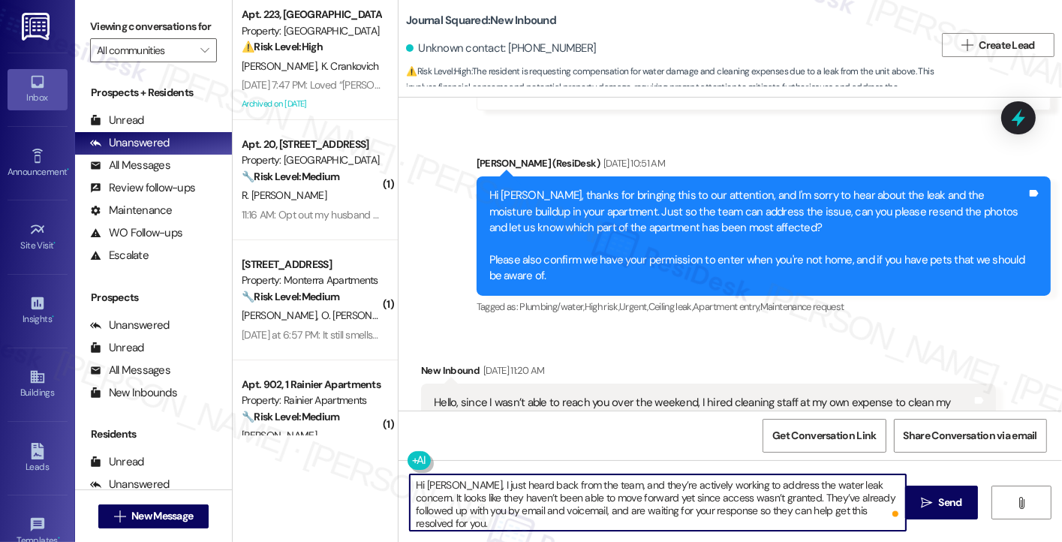
click at [687, 496] on textarea "Hi Xinyue, I just heard back from the team, and they’re actively working to add…" at bounding box center [658, 502] width 496 height 56
click at [628, 501] on textarea "Hi Xinyue, I just heard back from the team, and they’re actively working to add…" at bounding box center [658, 502] width 496 height 56
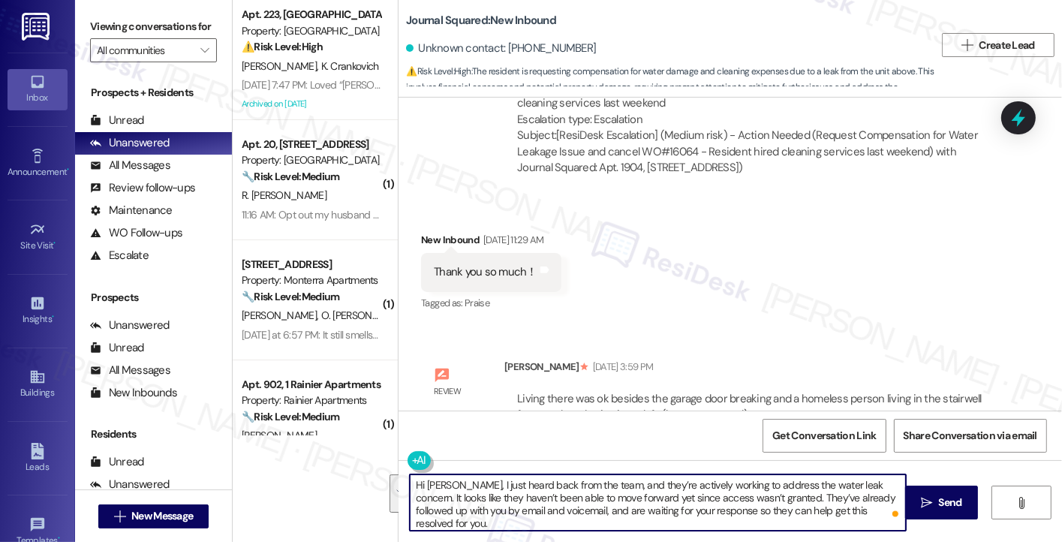
scroll to position [104481, 0]
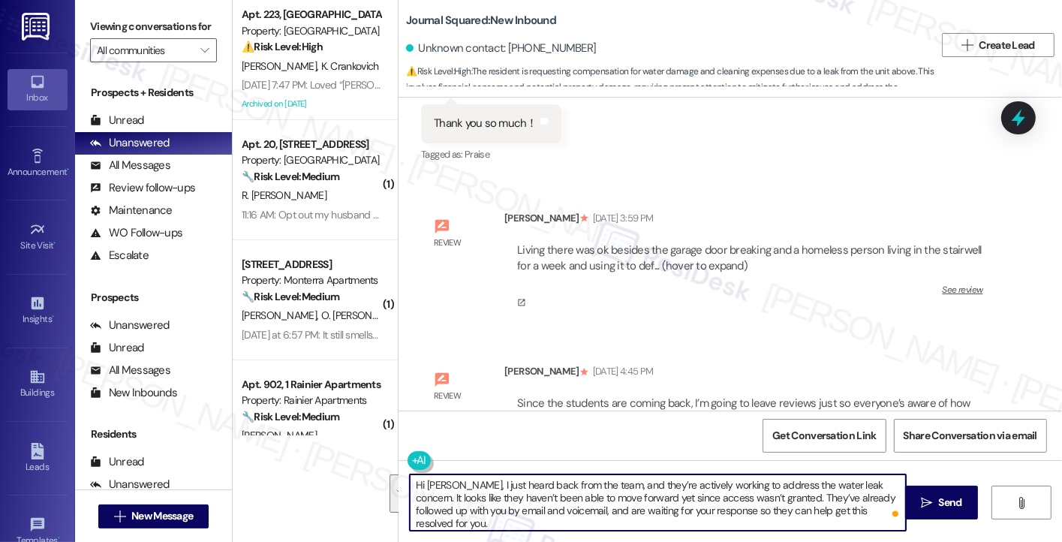
click at [650, 512] on textarea "Hi Xinyue, I just heard back from the team, and they’re actively working to add…" at bounding box center [658, 502] width 496 height 56
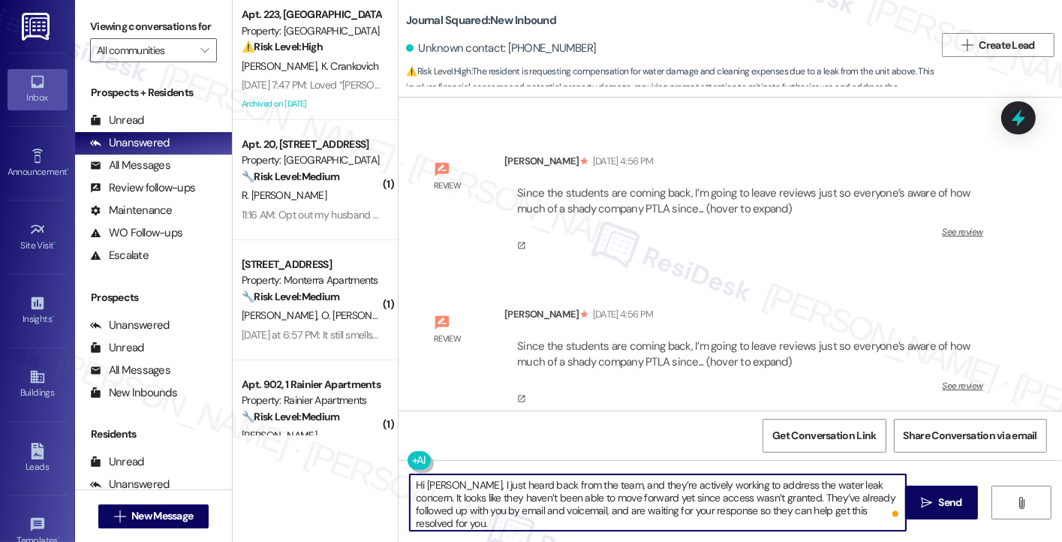
scroll to position [106065, 0]
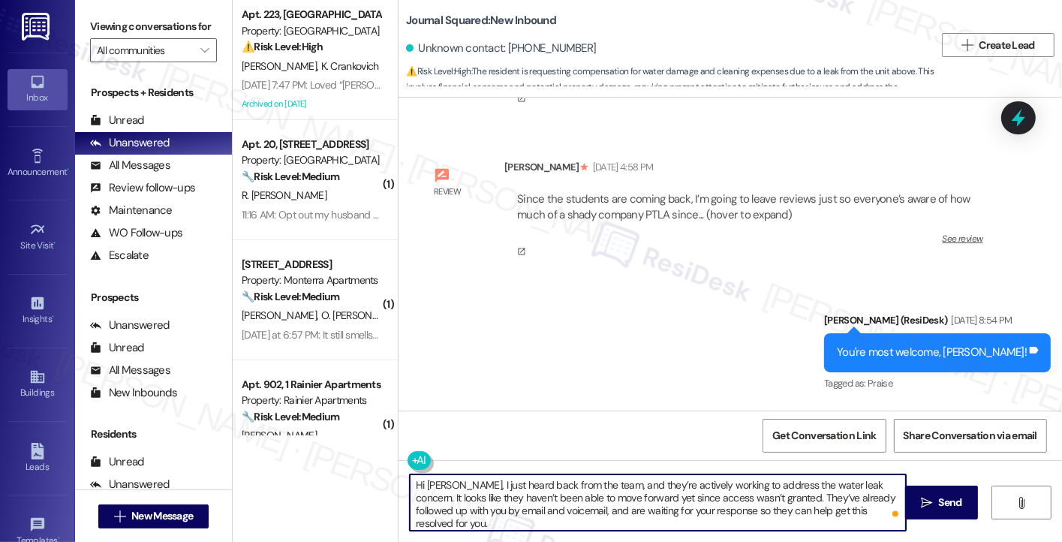
click at [547, 483] on textarea "Hi Xinyue, I just heard back from the team, and they’re actively working to add…" at bounding box center [658, 502] width 496 height 56
click at [766, 497] on textarea "Hi Xinyue, I just heard back from the team, and they’re actively working to add…" at bounding box center [658, 502] width 496 height 56
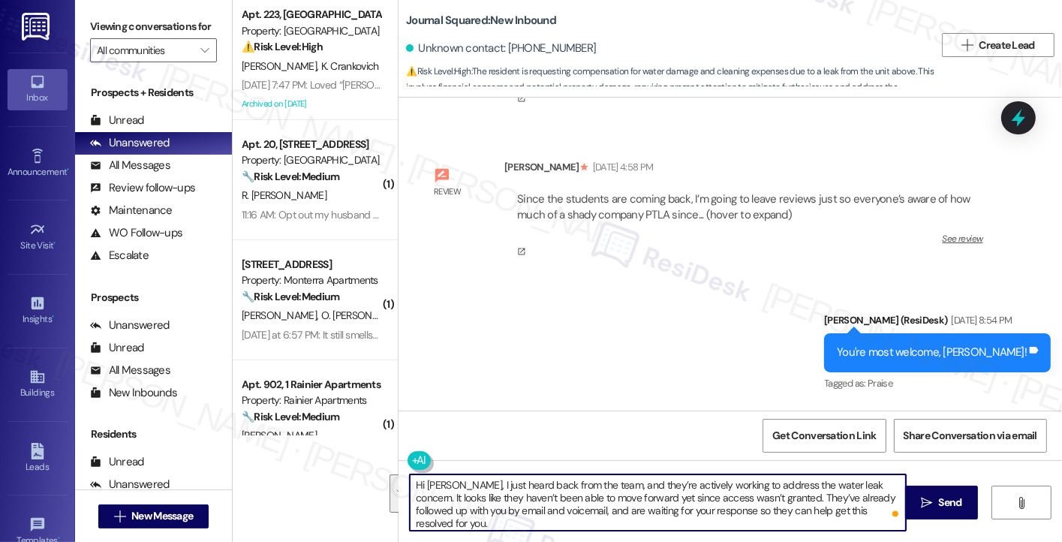
click at [766, 497] on textarea "Hi Xinyue, I just heard back from the team, and they’re actively working to add…" at bounding box center [658, 502] width 496 height 56
click at [748, 495] on textarea "Hi Xinyue, I just heard back from the team, and they’re actively working to add…" at bounding box center [658, 502] width 496 height 56
click at [621, 497] on textarea "Hi Xinyue, I just heard back from the team, and they’re actively working to add…" at bounding box center [658, 502] width 496 height 56
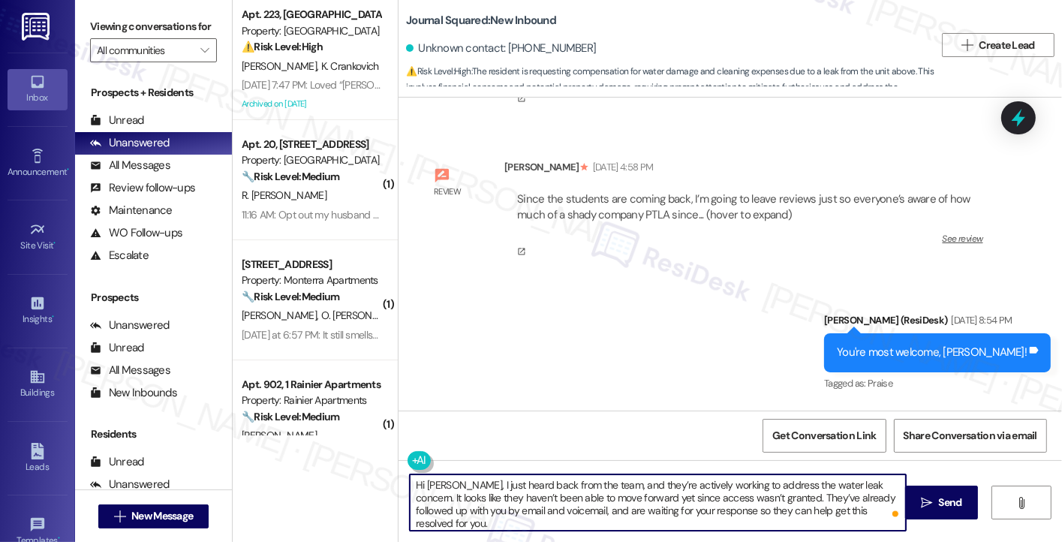
click at [621, 497] on textarea "Hi Xinyue, I just heard back from the team, and they’re actively working to add…" at bounding box center [658, 502] width 496 height 56
click at [918, 504] on span " Send" at bounding box center [941, 503] width 47 height 16
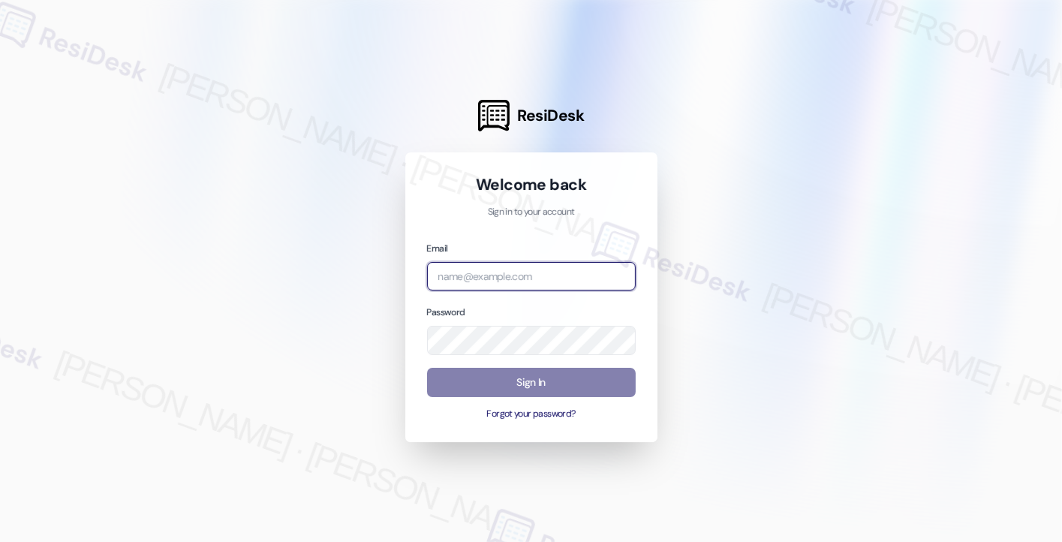
click at [539, 263] on input "email" at bounding box center [531, 276] width 209 height 29
click at [0, 541] on com-1password-button at bounding box center [0, 542] width 0 height 0
type input "[EMAIL_ADDRESS][PERSON_NAME][PERSON_NAME][DOMAIN_NAME]"
